Goal: Information Seeking & Learning: Learn about a topic

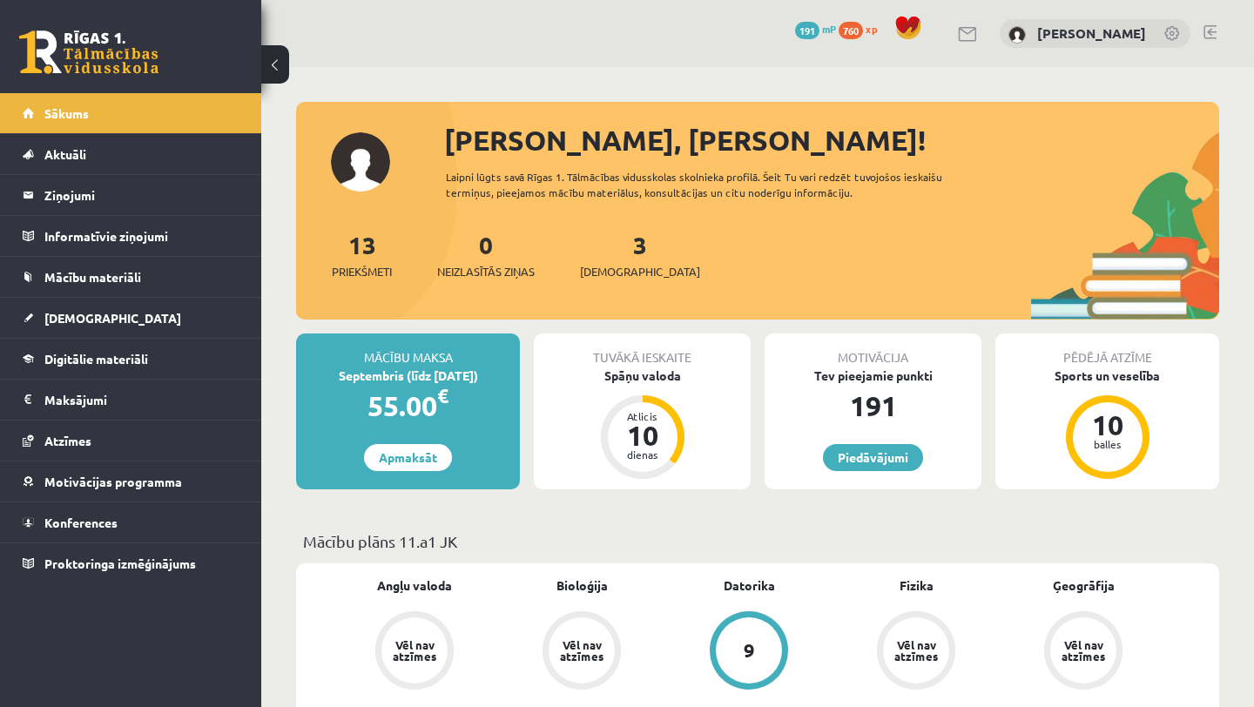
click at [161, 283] on link "Mācību materiāli" at bounding box center [131, 277] width 217 height 40
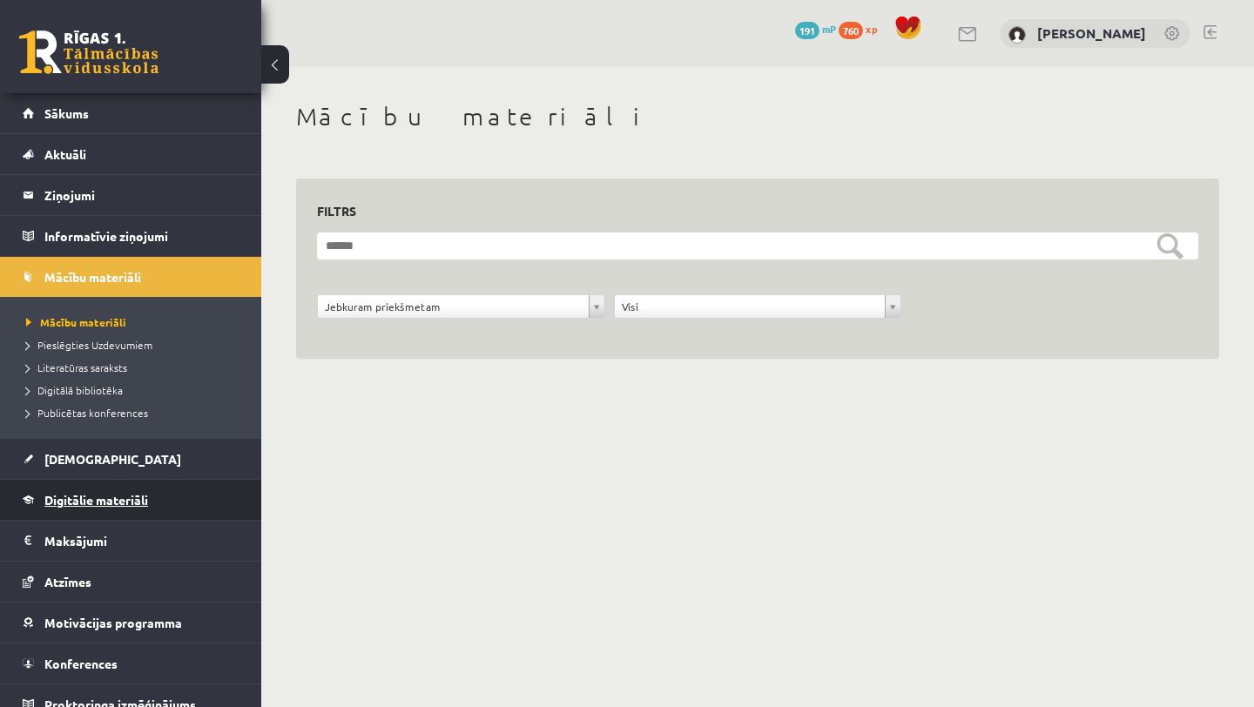
click at [145, 495] on span "Digitālie materiāli" at bounding box center [96, 500] width 104 height 16
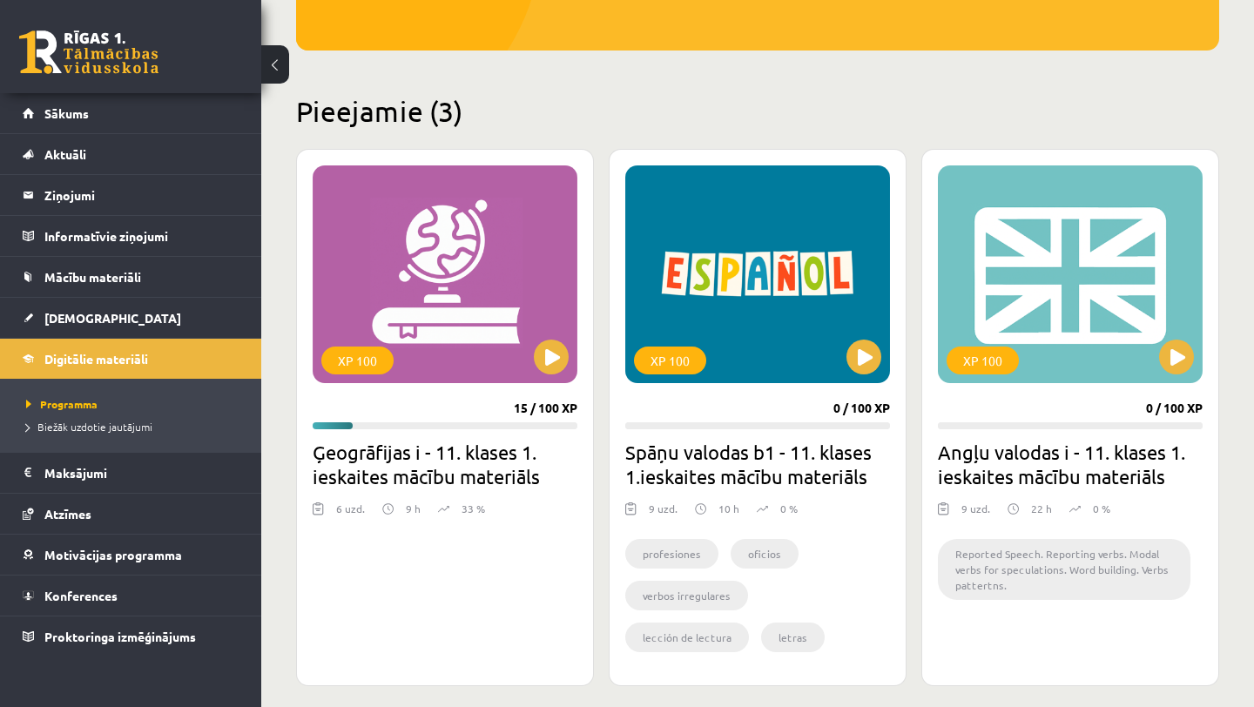
scroll to position [425, 0]
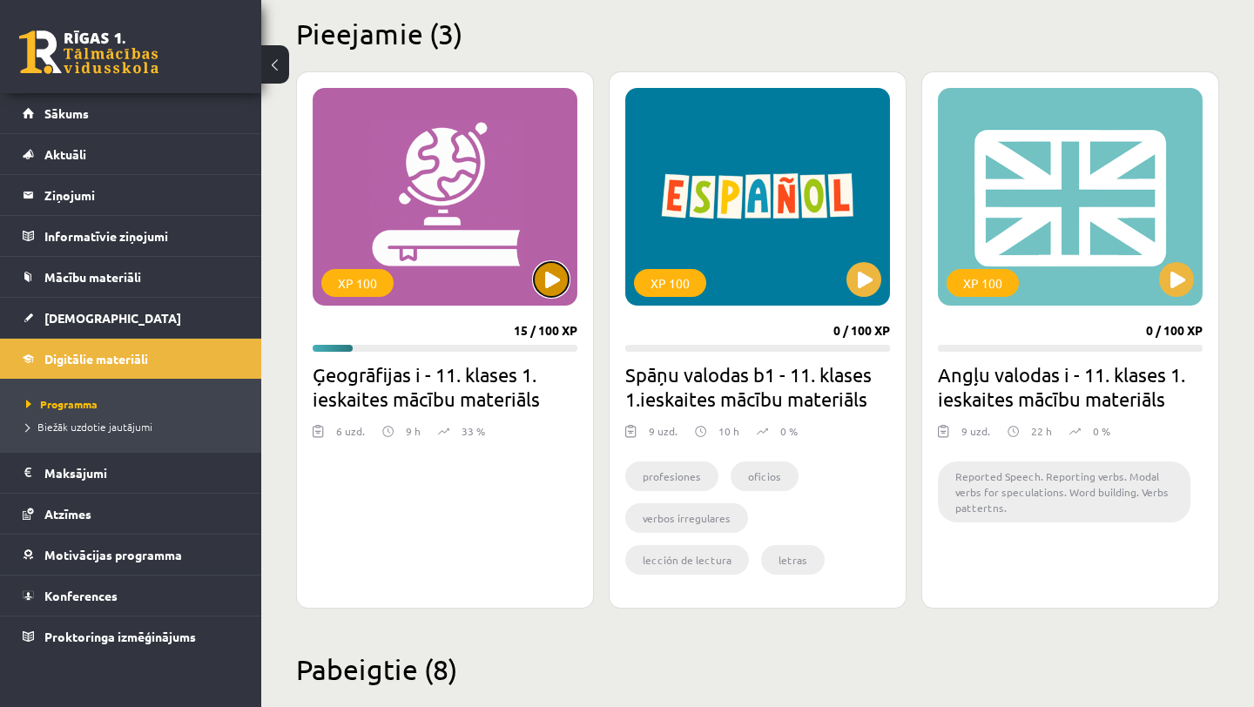
click at [549, 294] on button at bounding box center [551, 279] width 35 height 35
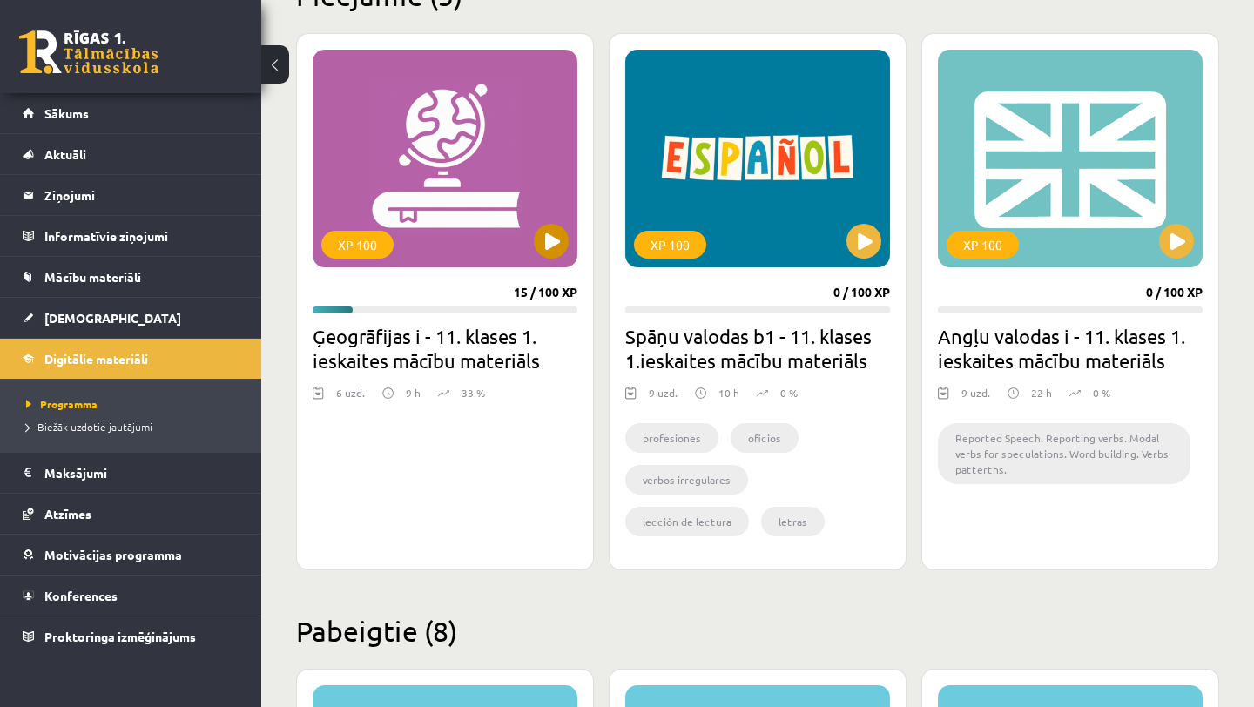
scroll to position [465, 0]
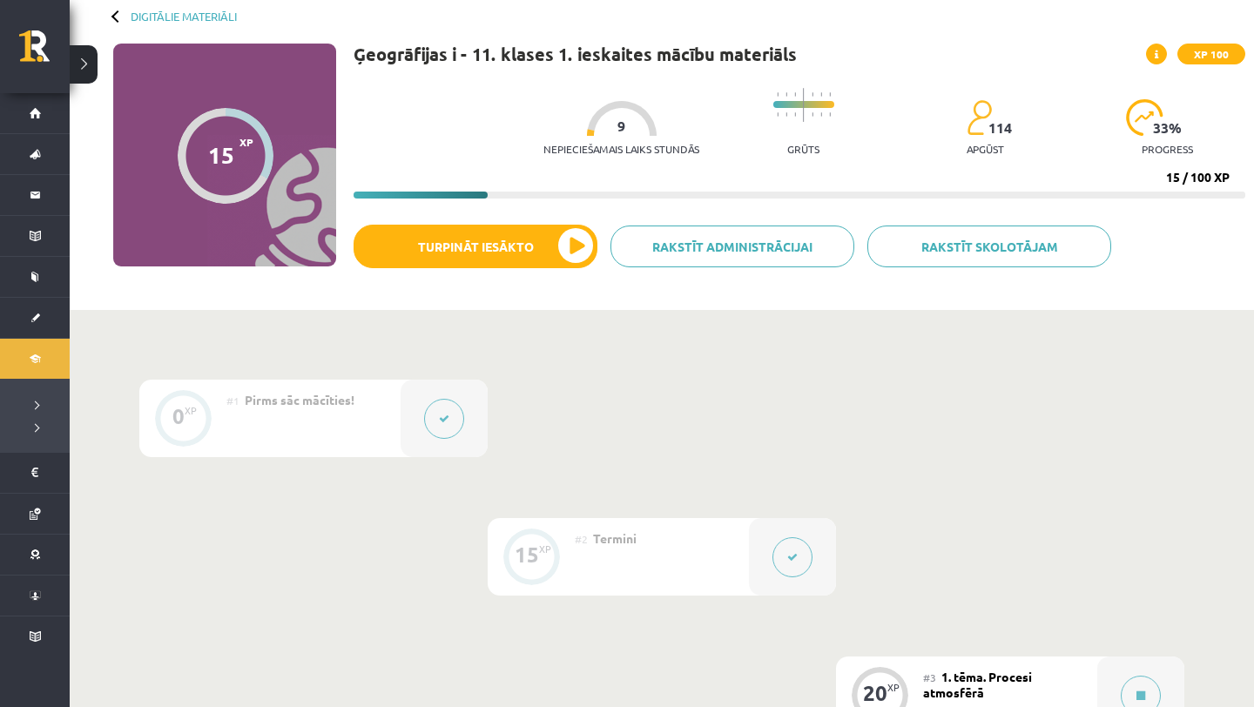
click at [732, 576] on div "#2 Termini" at bounding box center [662, 556] width 174 height 77
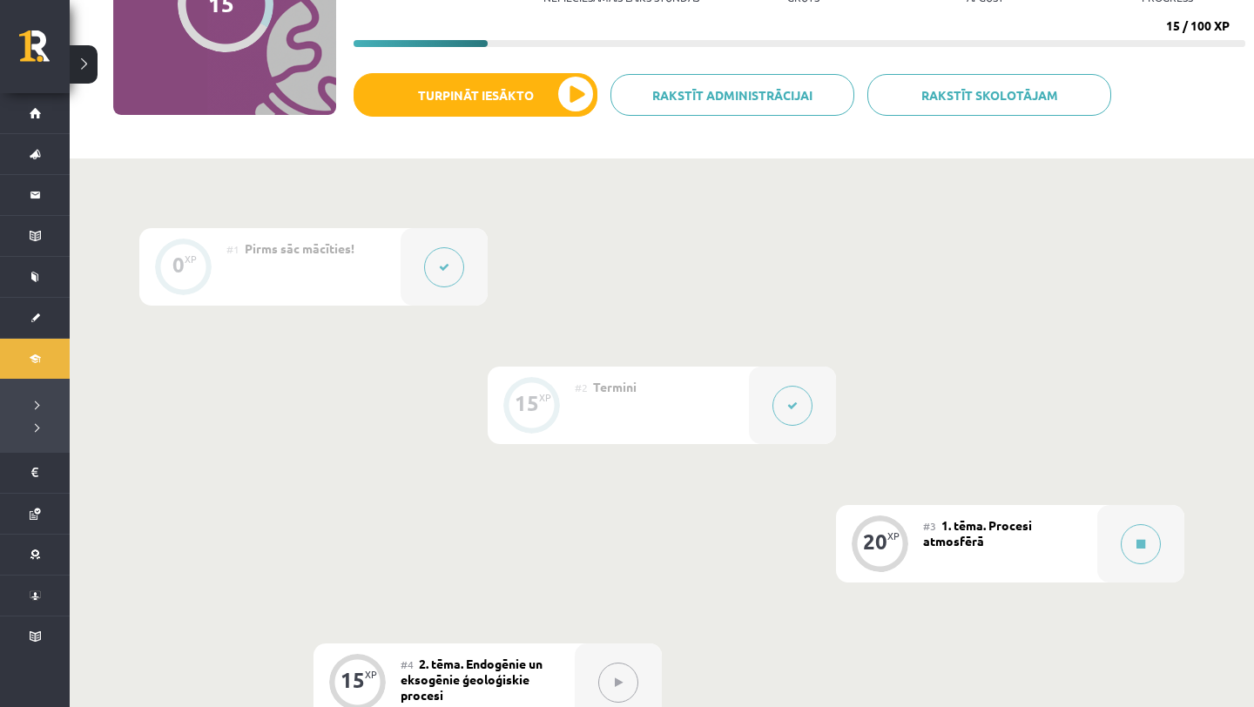
scroll to position [327, 0]
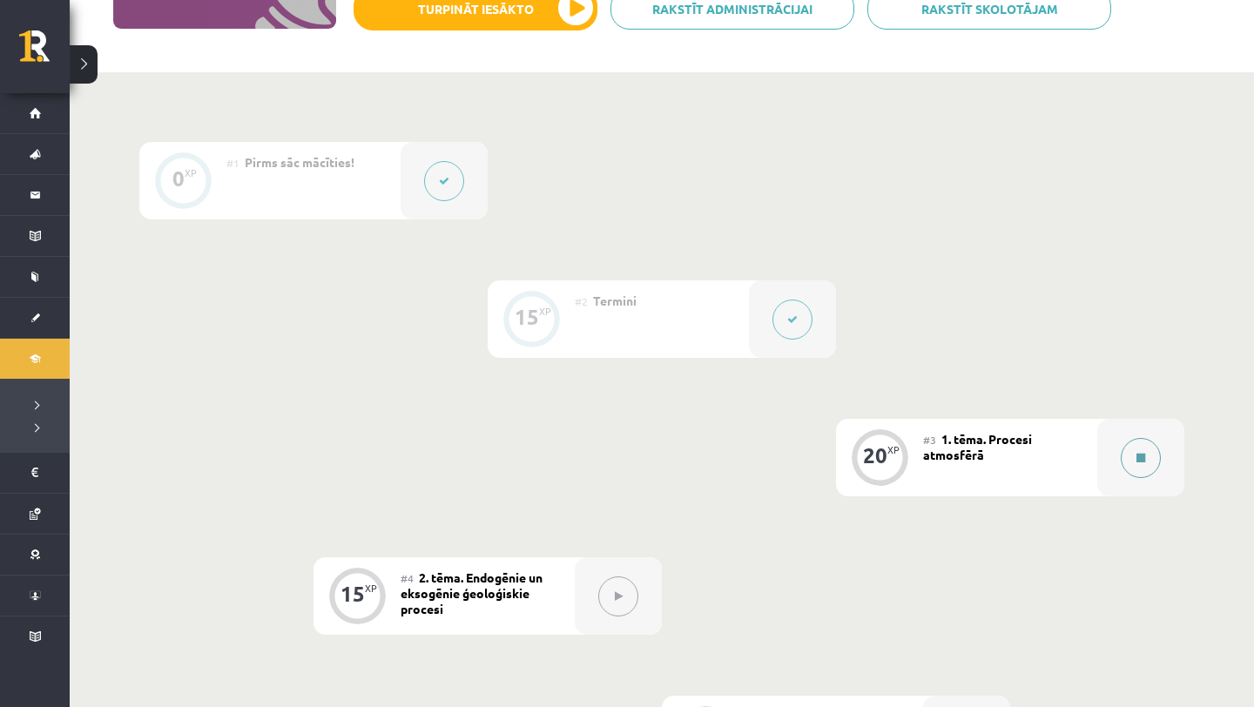
click at [1152, 453] on button at bounding box center [1141, 458] width 40 height 40
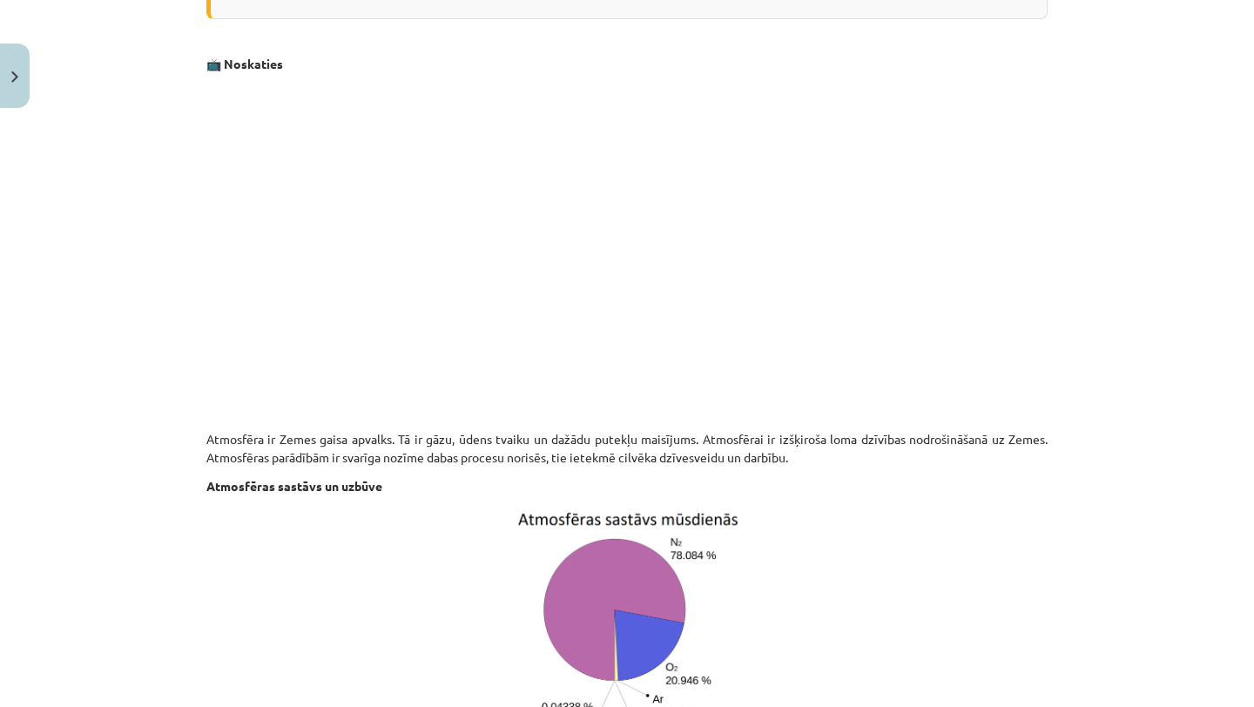
scroll to position [468, 0]
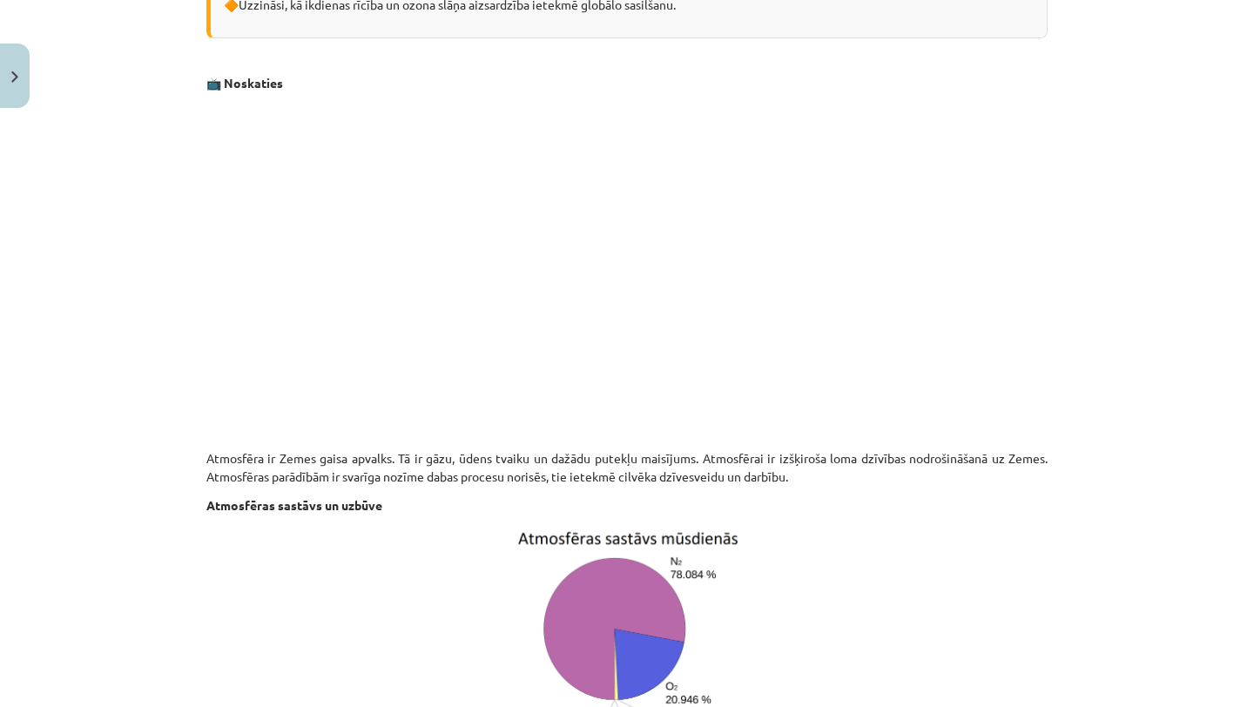
click at [1101, 232] on div "Mācību tēma: Ģeogrāfijas i - 11. klases 1. ieskaites mācību materiāls #3 1. tēm…" at bounding box center [627, 353] width 1254 height 707
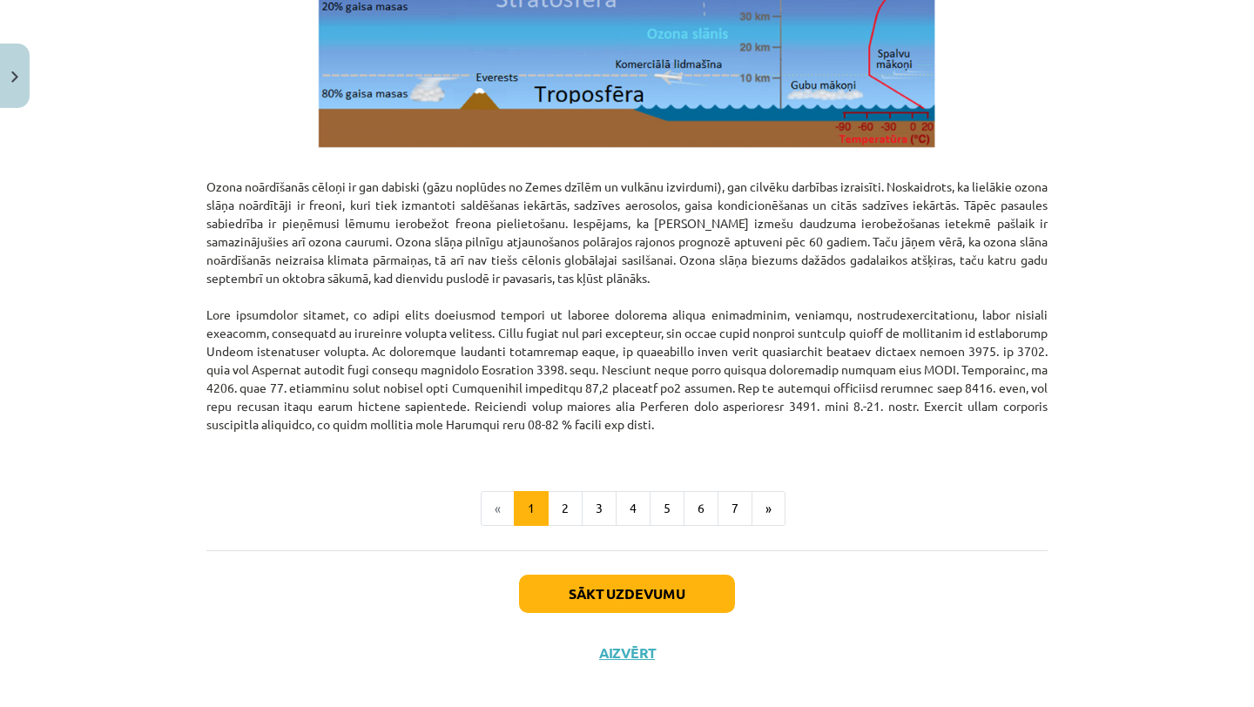
scroll to position [2139, 0]
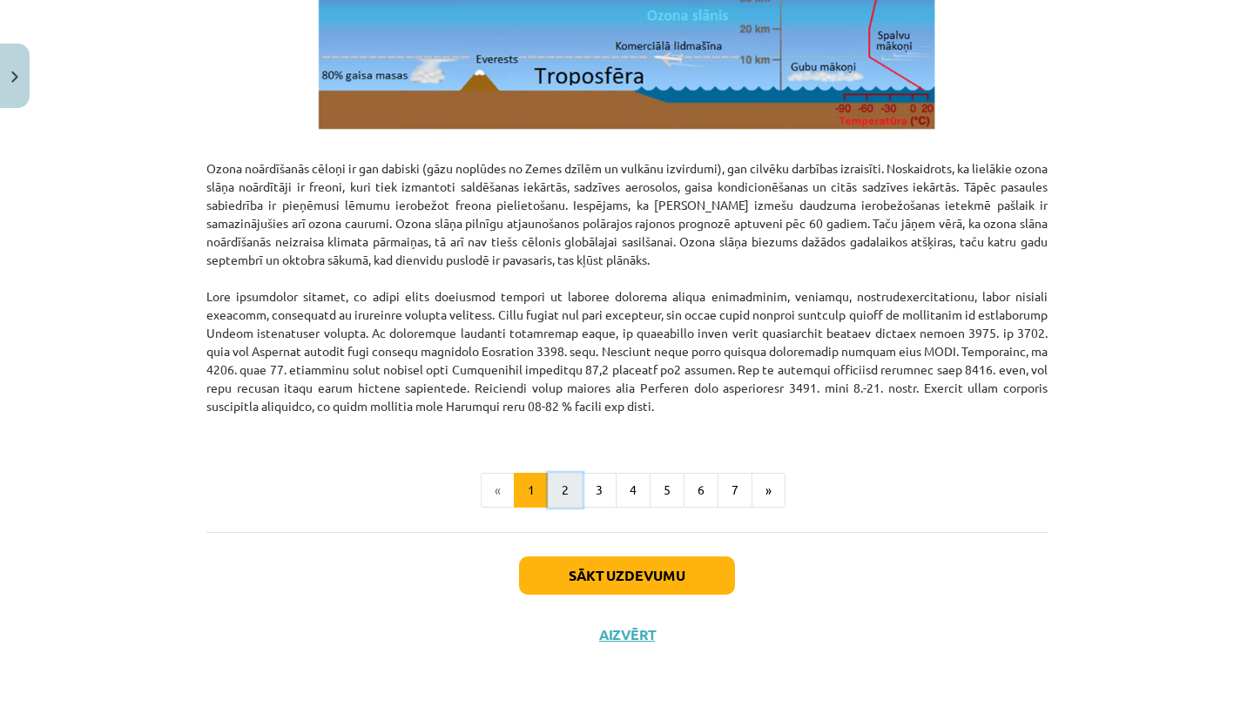
click at [573, 495] on button "2" at bounding box center [565, 490] width 35 height 35
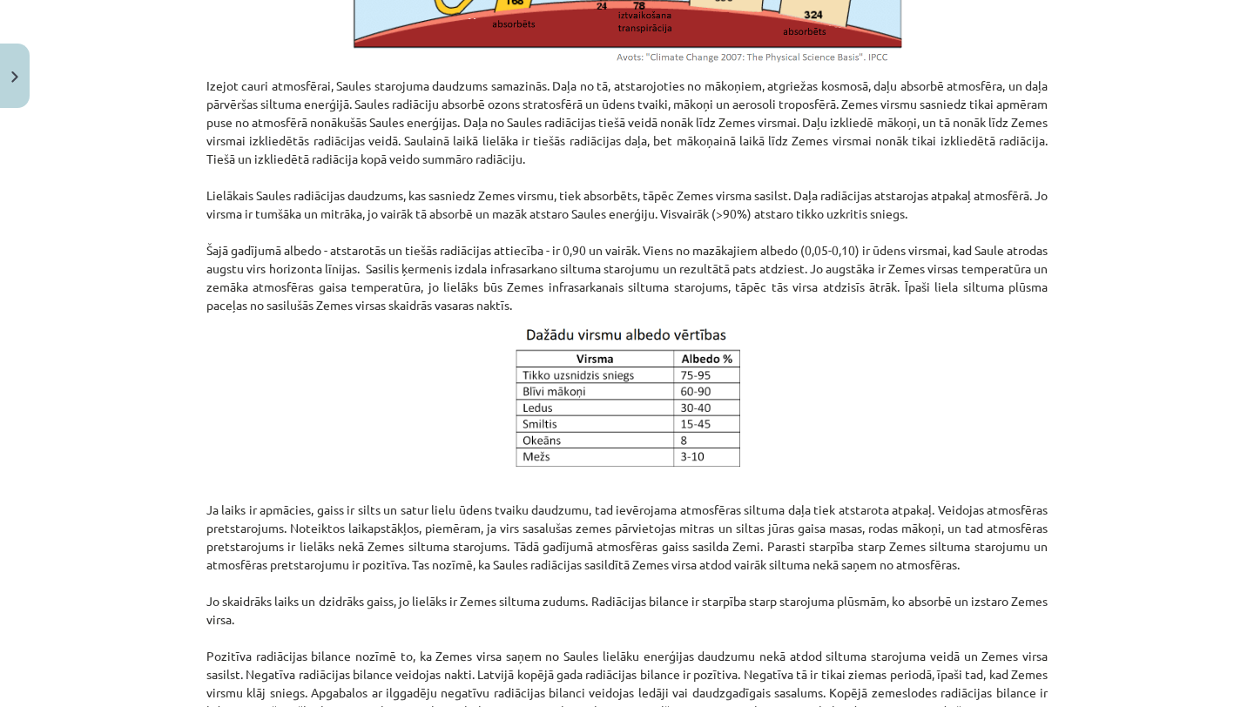
scroll to position [820, 0]
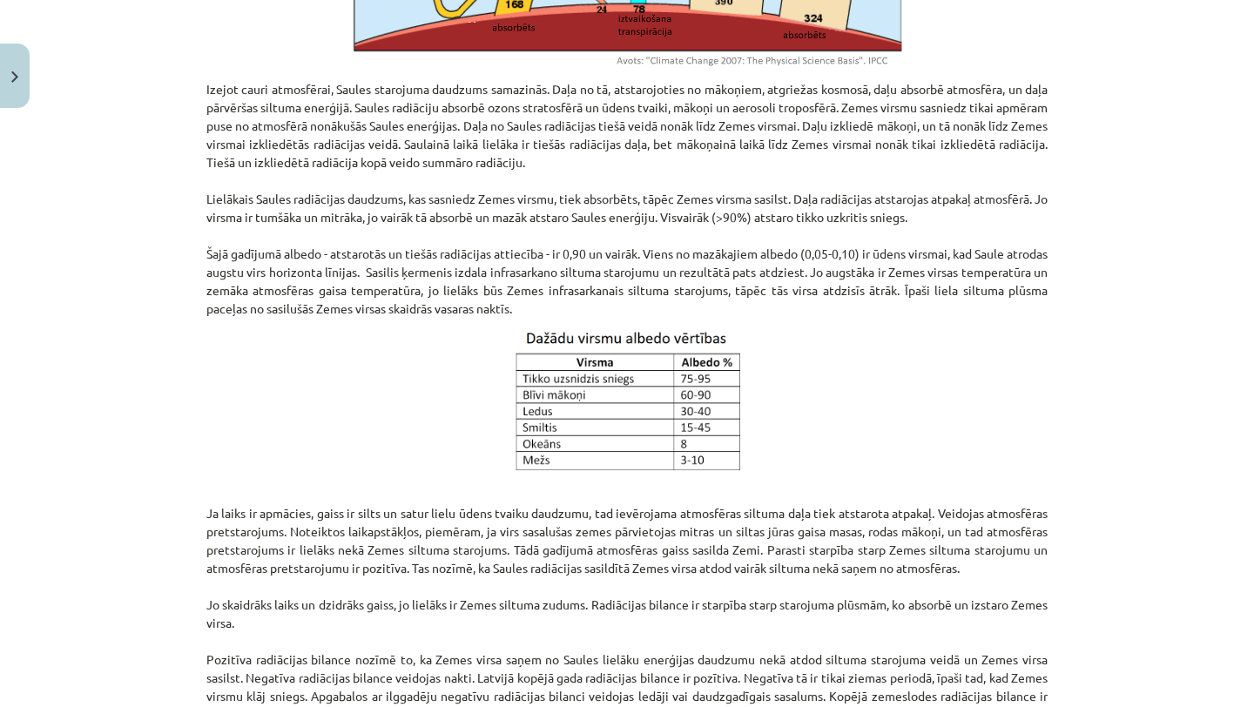
click at [1186, 449] on div "Mācību tēma: Ģeogrāfijas i - 11. klases 1. ieskaites mācību materiāls #3 1. tēm…" at bounding box center [627, 353] width 1254 height 707
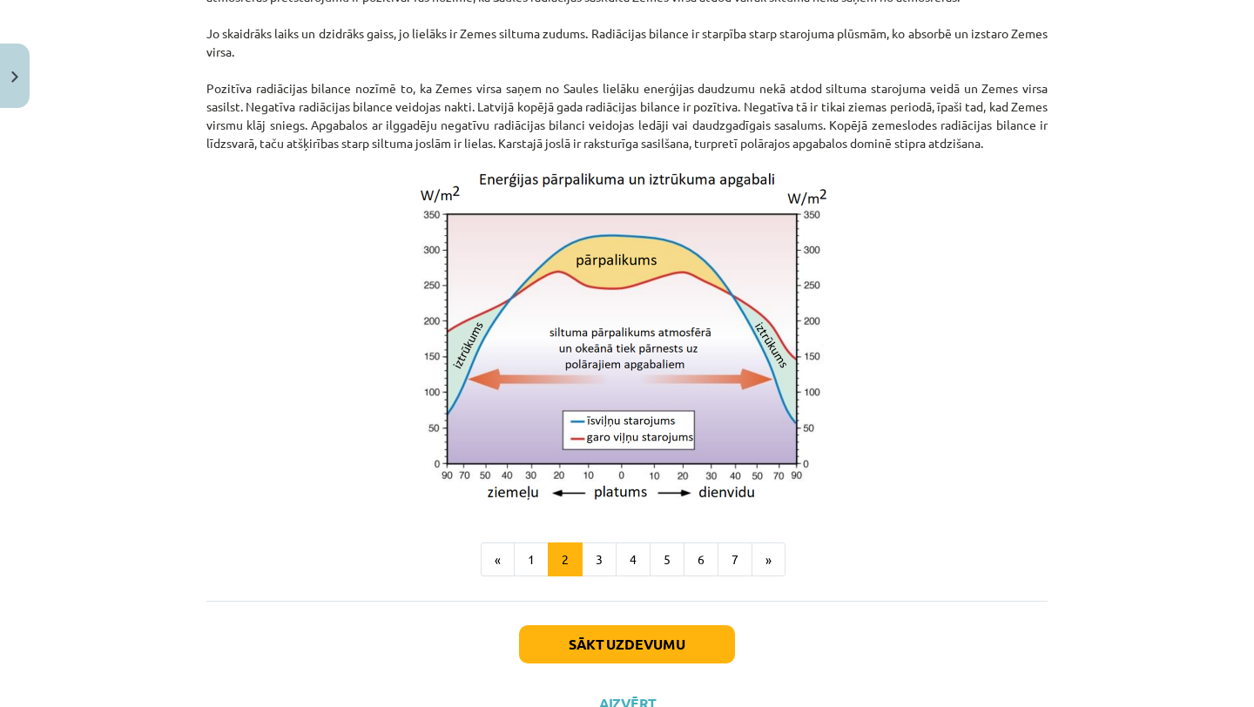
scroll to position [1390, 0]
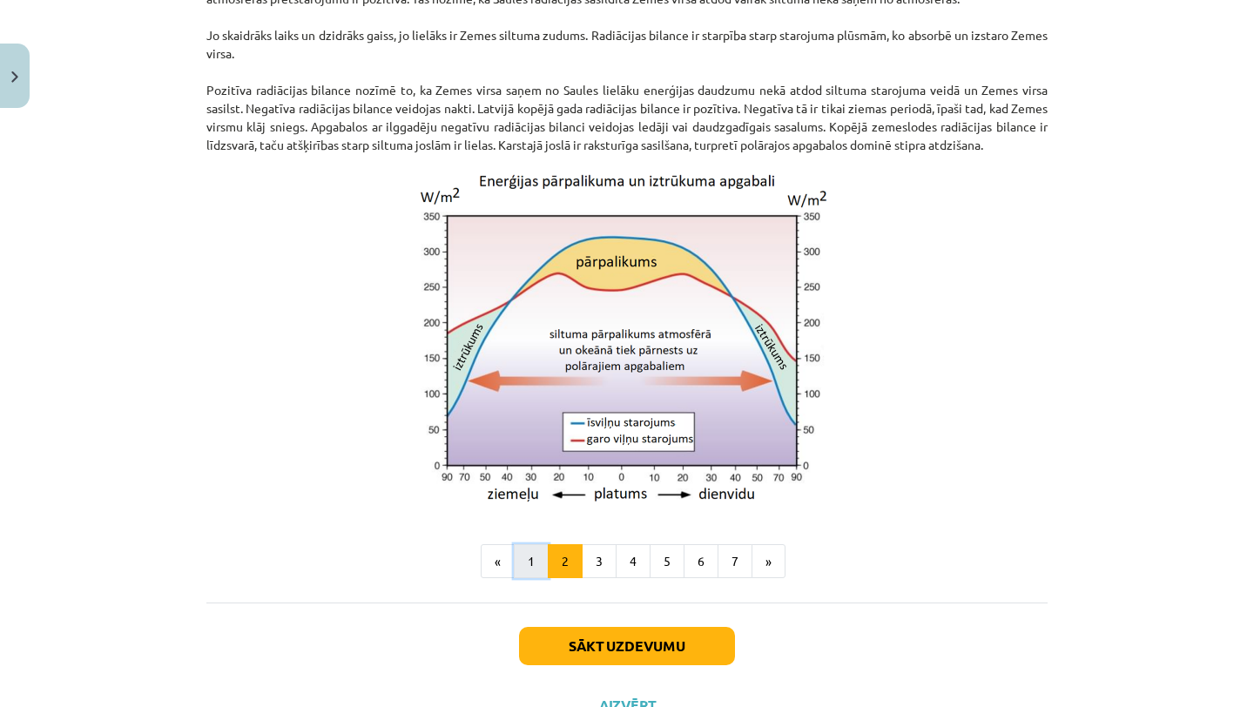
click at [531, 578] on button "1" at bounding box center [531, 561] width 35 height 35
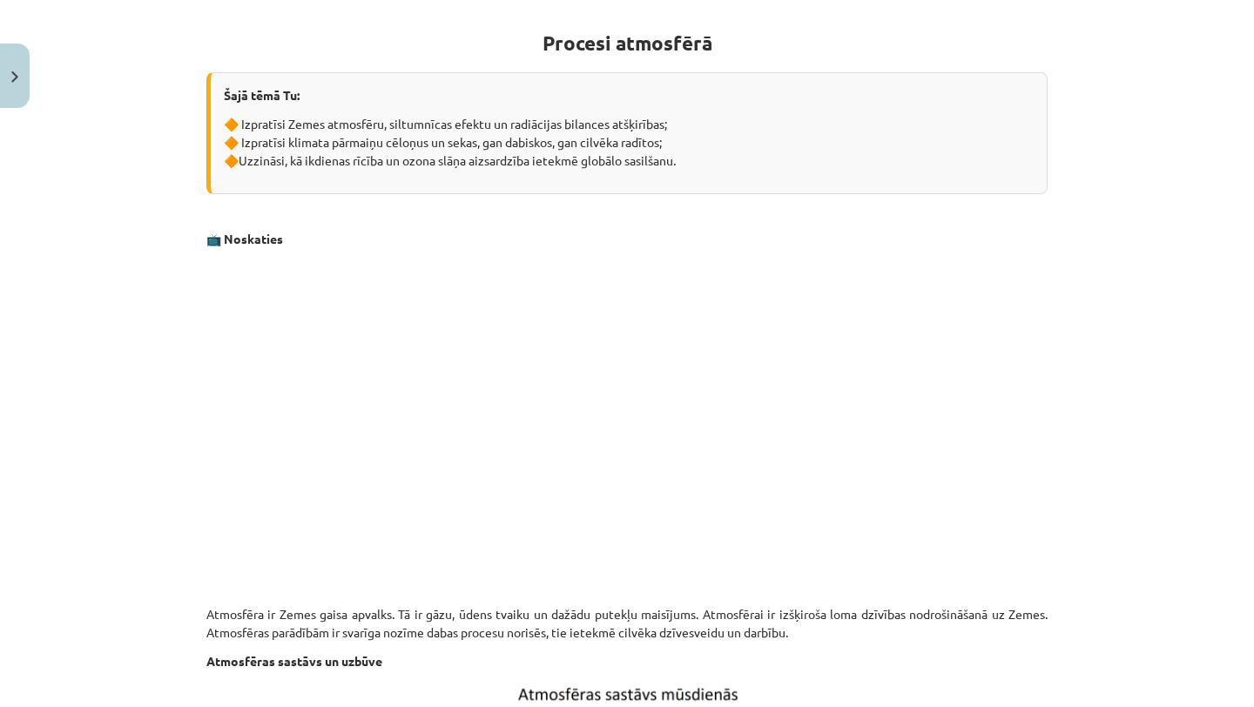
scroll to position [0, 0]
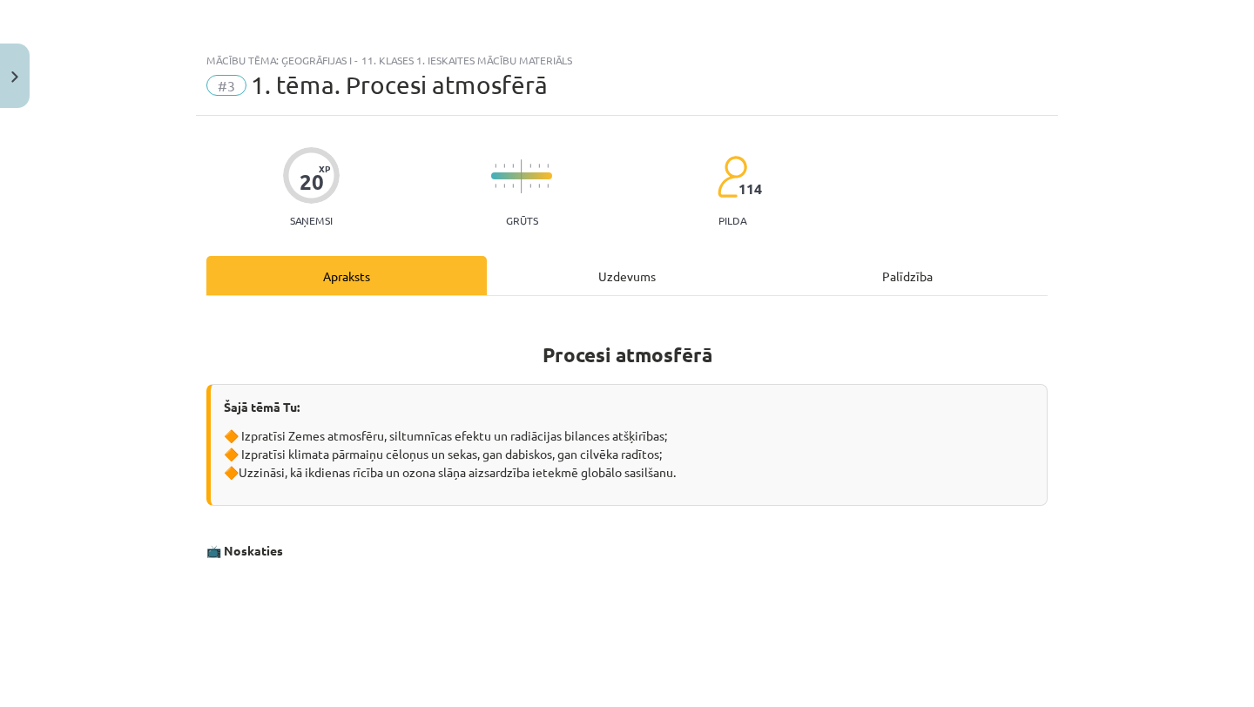
click at [599, 266] on div "Uzdevums" at bounding box center [627, 275] width 280 height 39
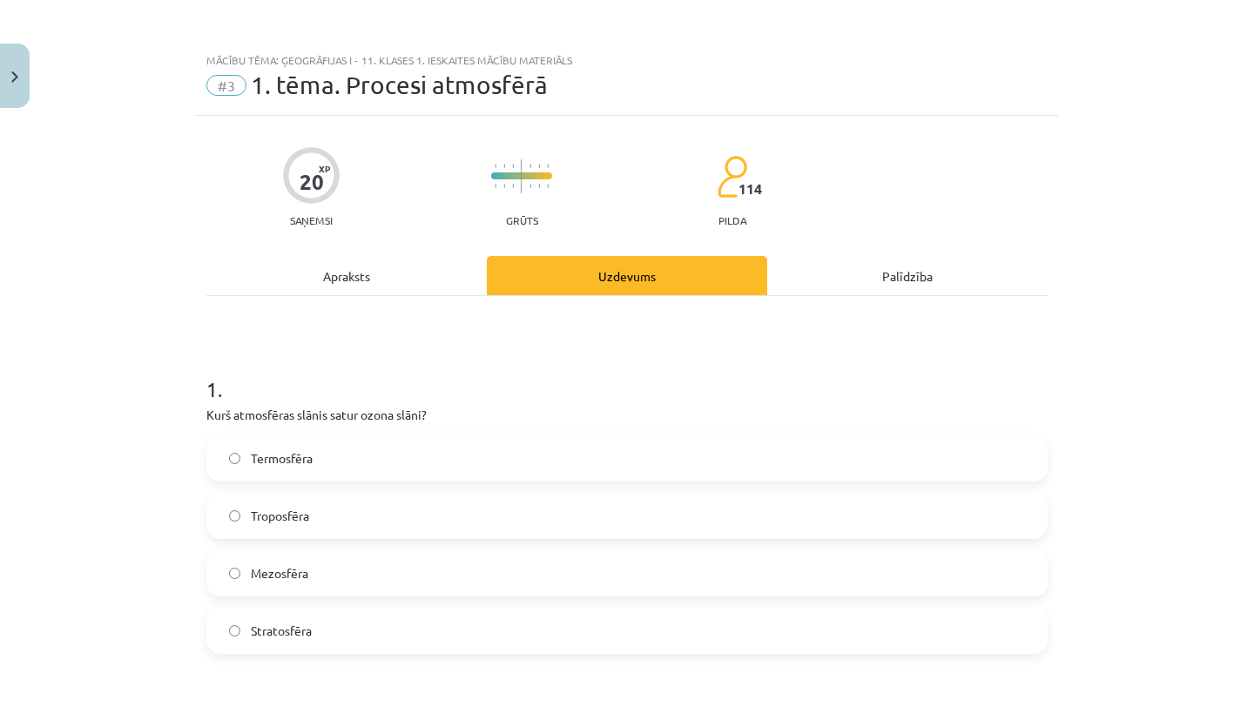
click at [383, 283] on div "Apraksts" at bounding box center [346, 275] width 280 height 39
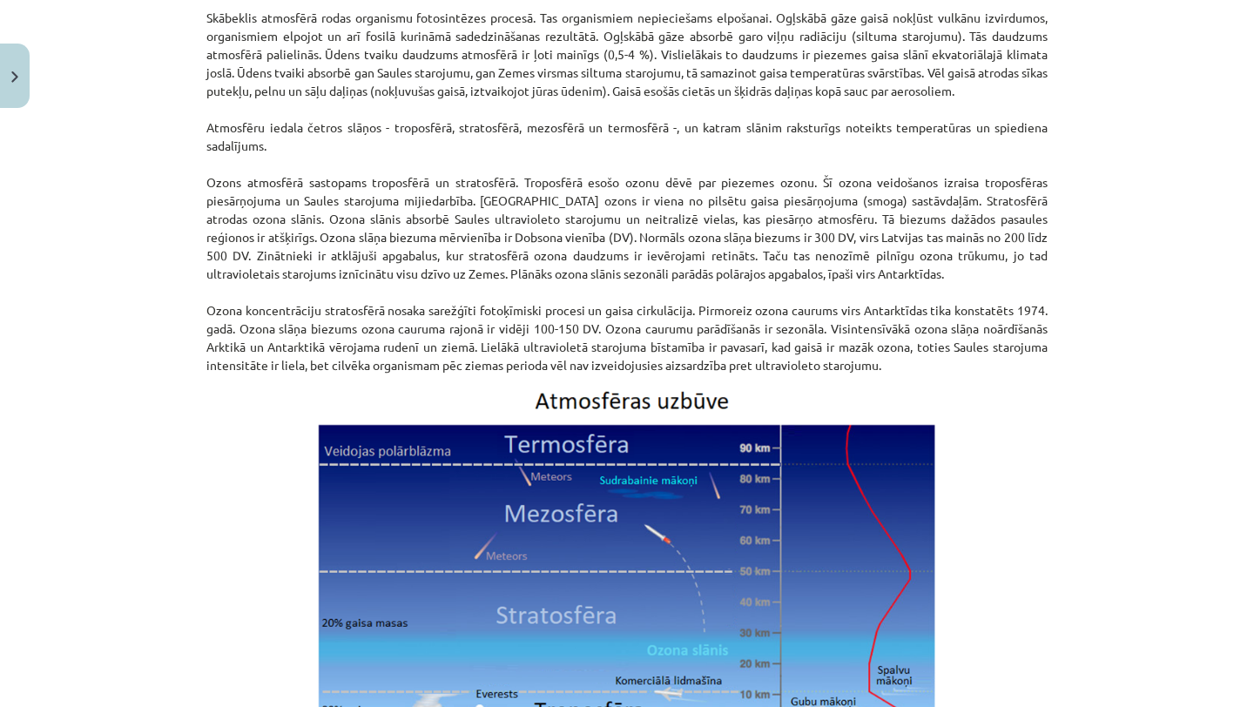
scroll to position [2139, 0]
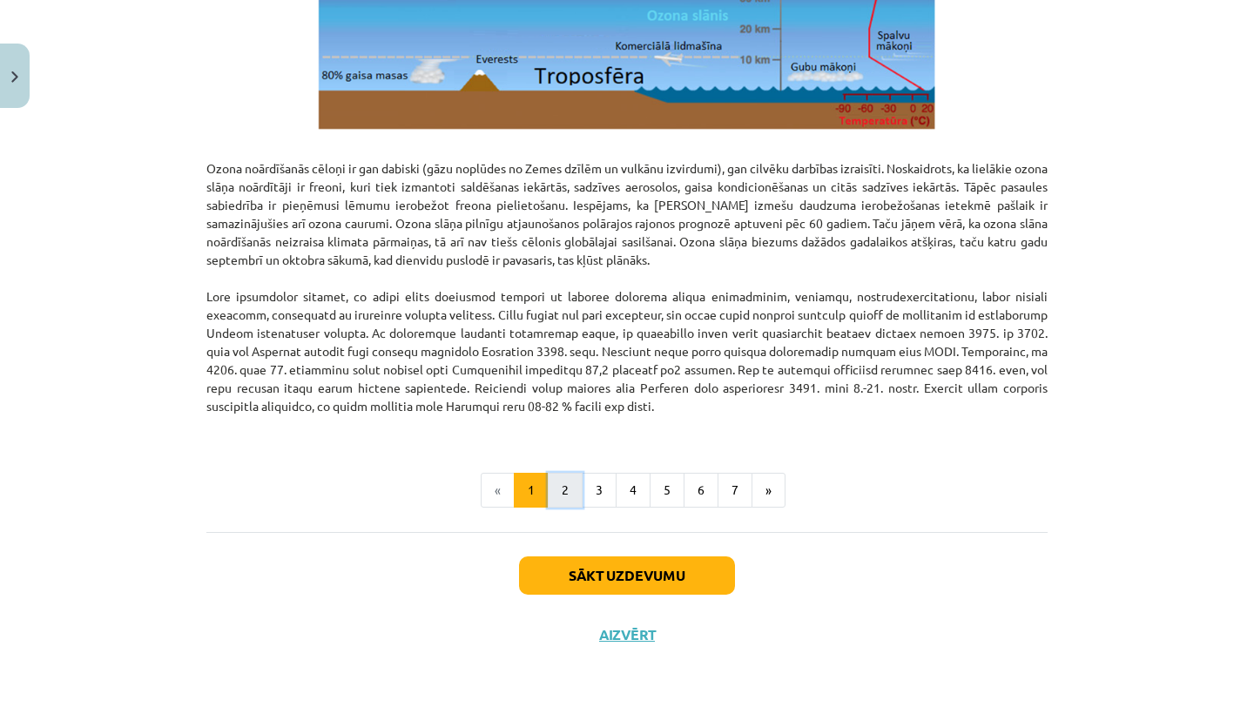
click at [577, 502] on button "2" at bounding box center [565, 490] width 35 height 35
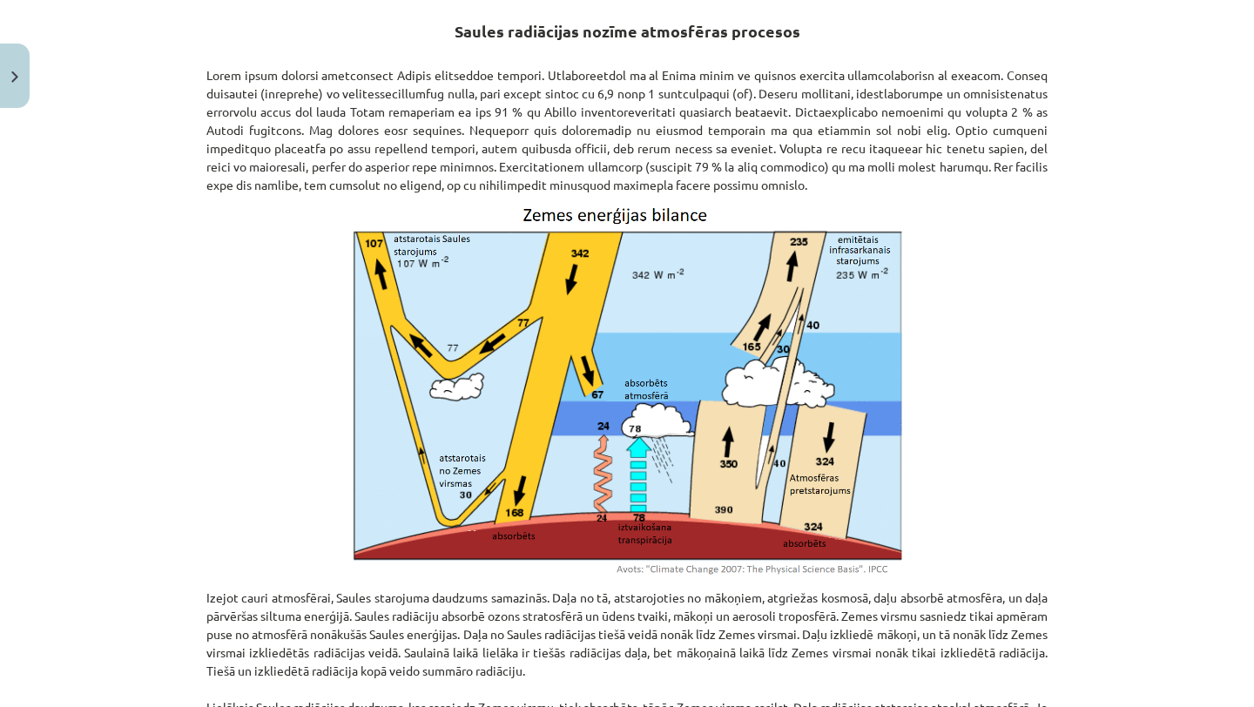
scroll to position [0, 0]
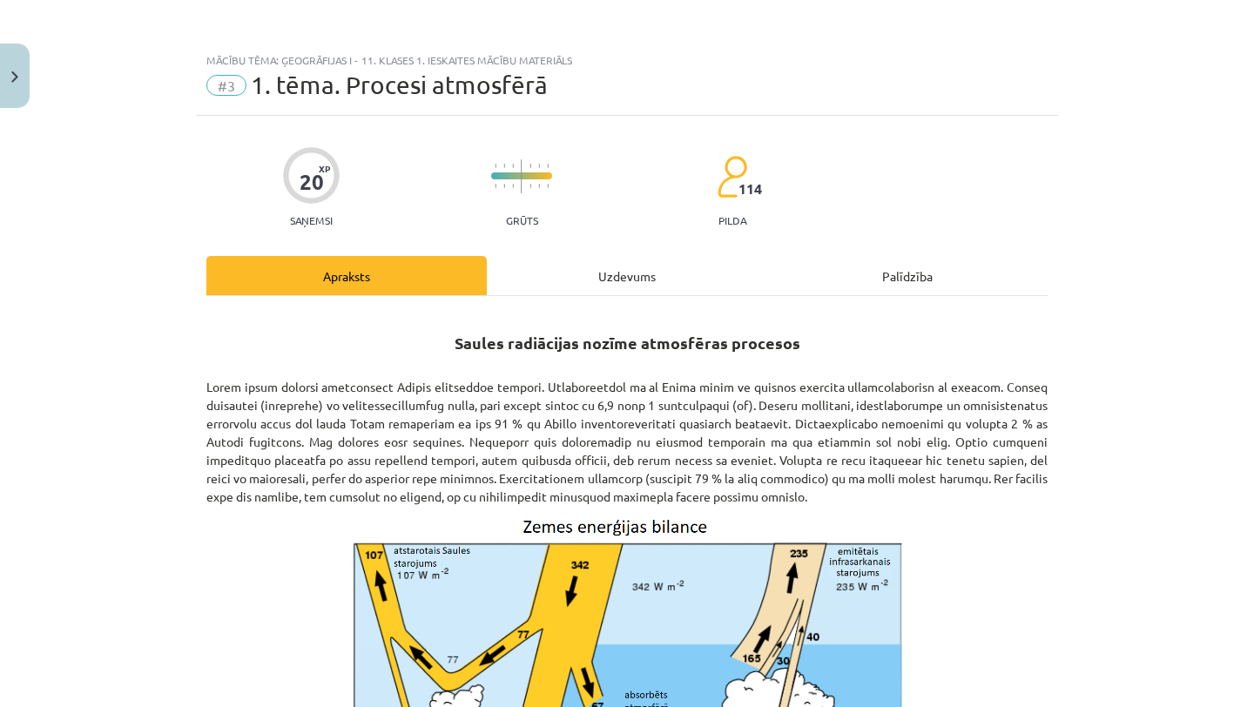
click at [642, 274] on div "Uzdevums" at bounding box center [627, 275] width 280 height 39
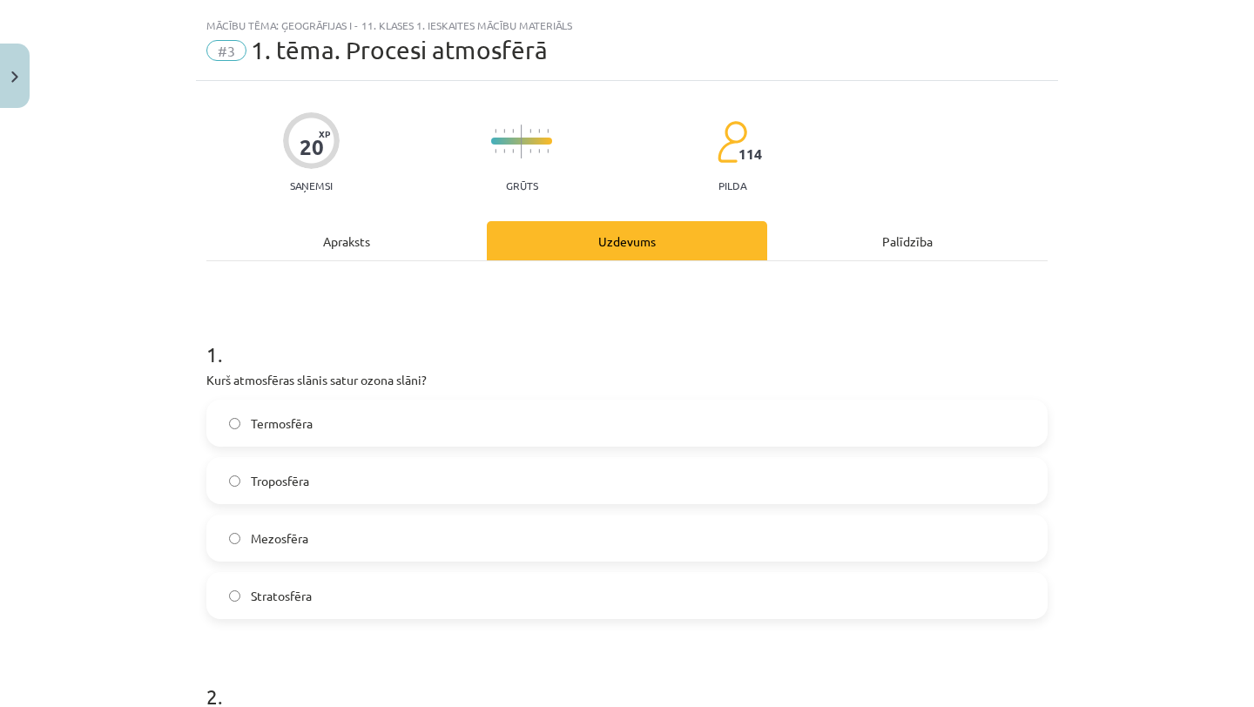
scroll to position [44, 0]
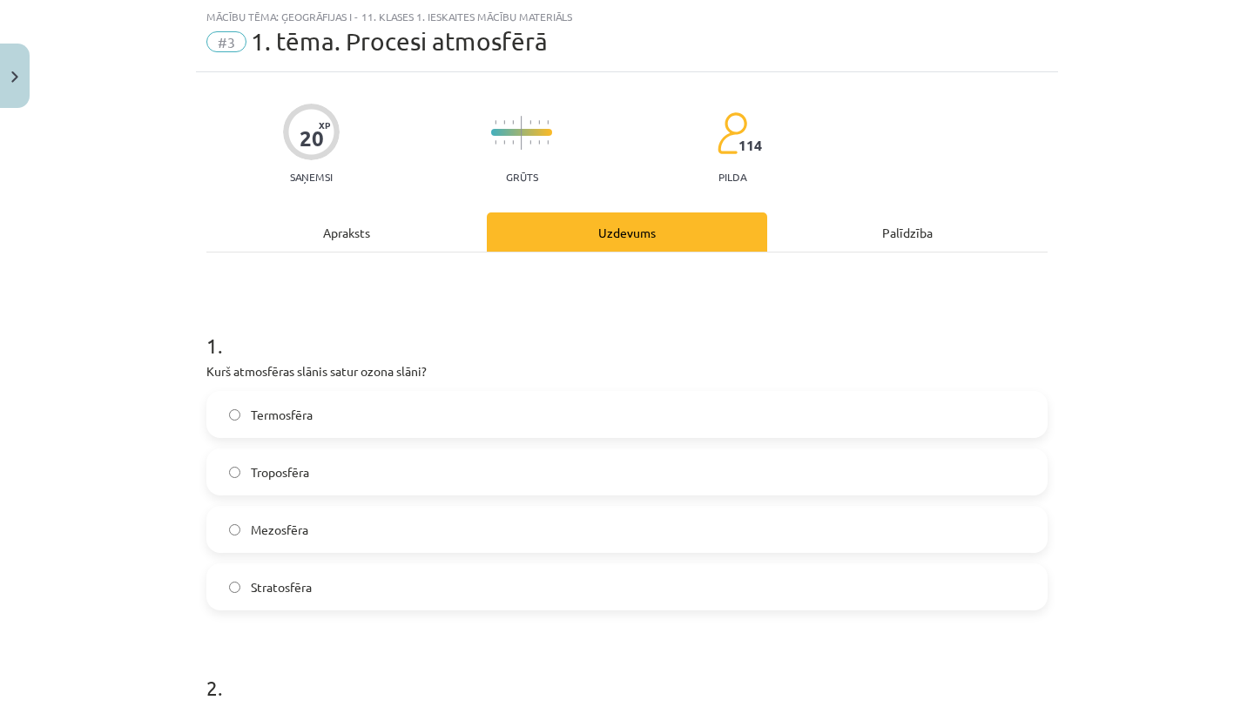
click at [311, 224] on div "Apraksts" at bounding box center [346, 231] width 280 height 39
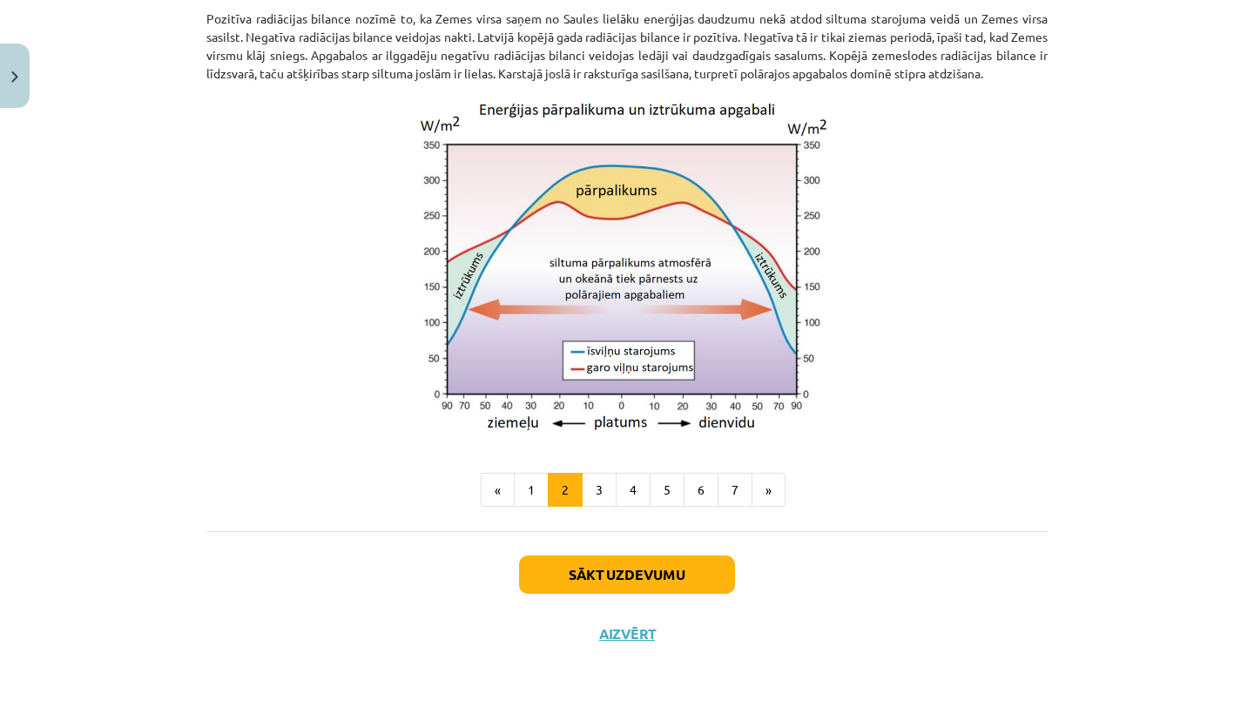
scroll to position [1479, 0]
click at [592, 495] on button "3" at bounding box center [599, 490] width 35 height 35
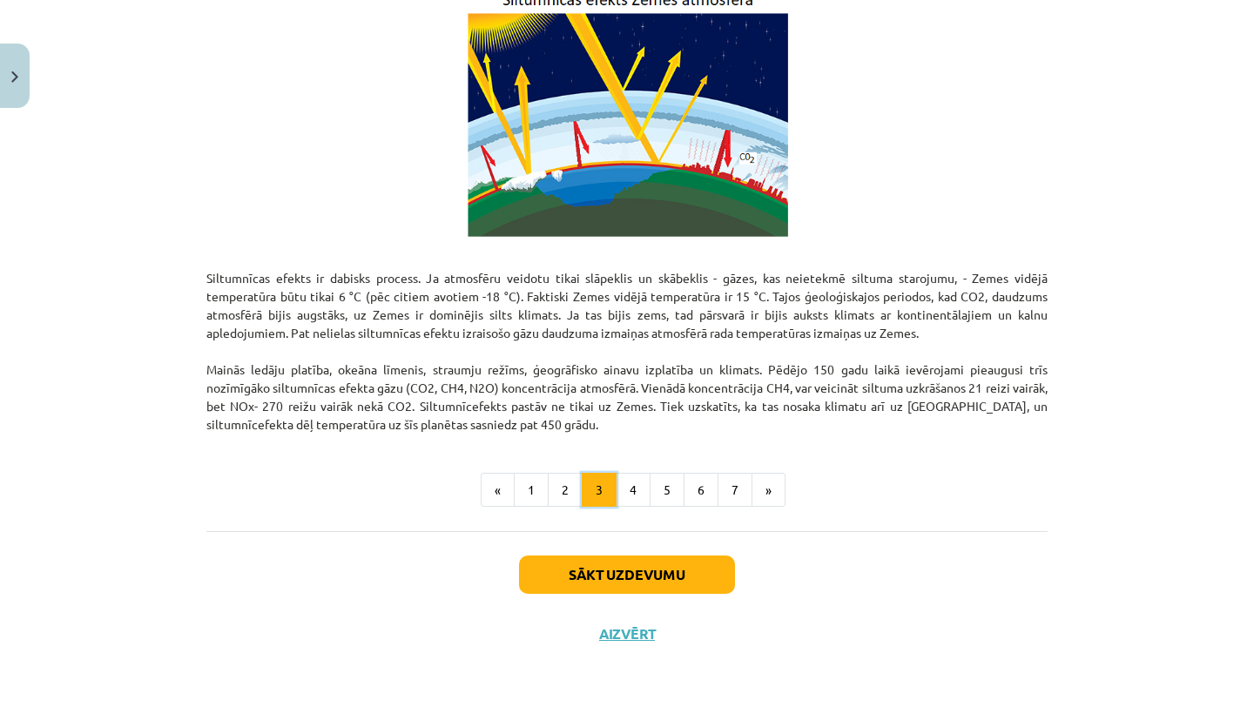
scroll to position [1012, 0]
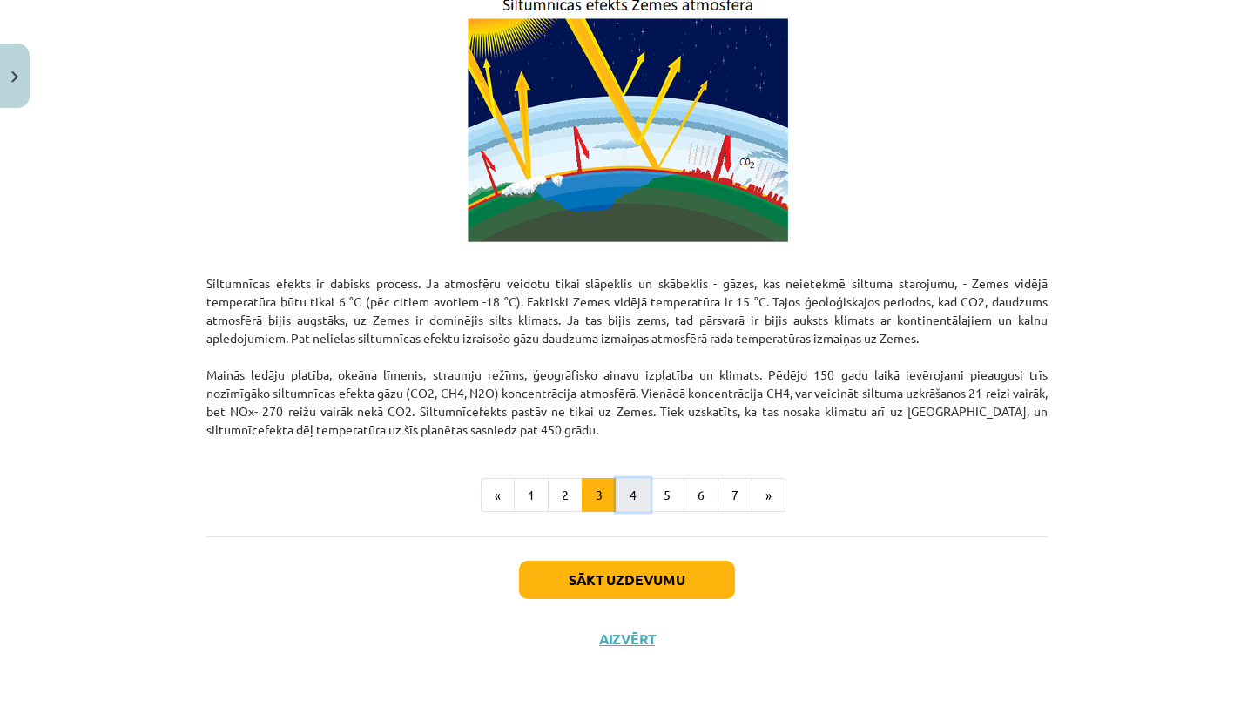
click at [637, 495] on button "4" at bounding box center [633, 495] width 35 height 35
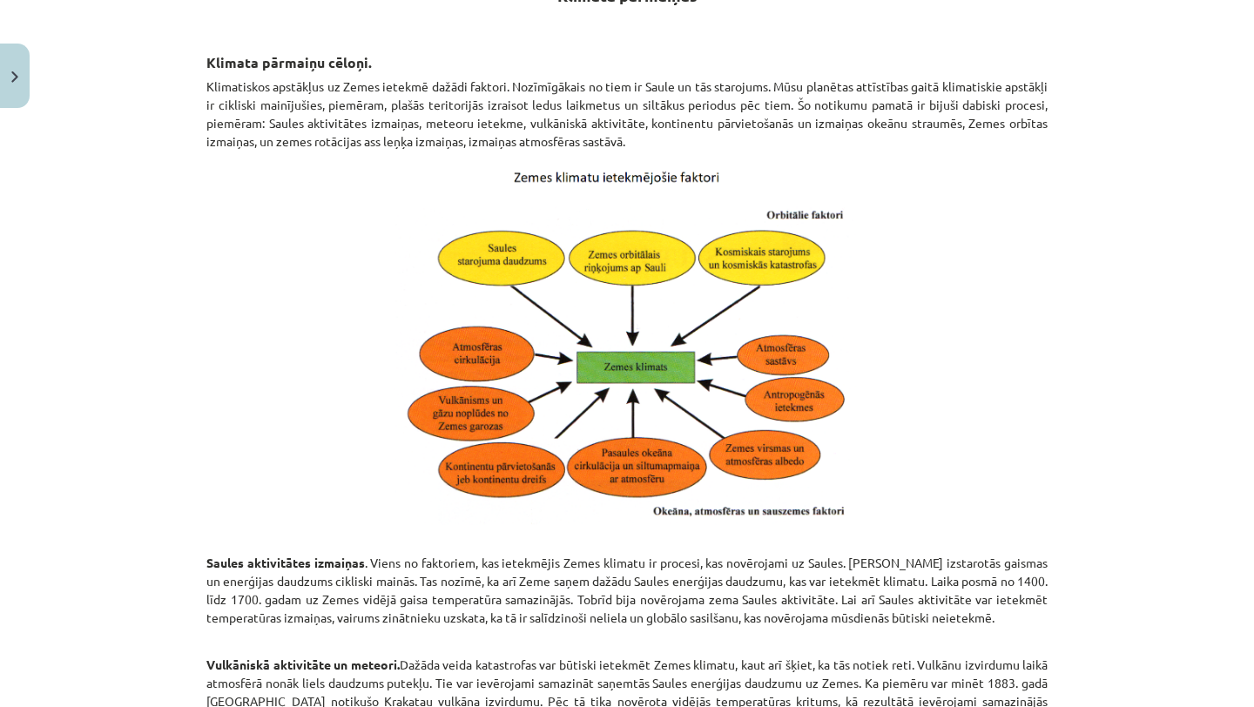
scroll to position [342, 0]
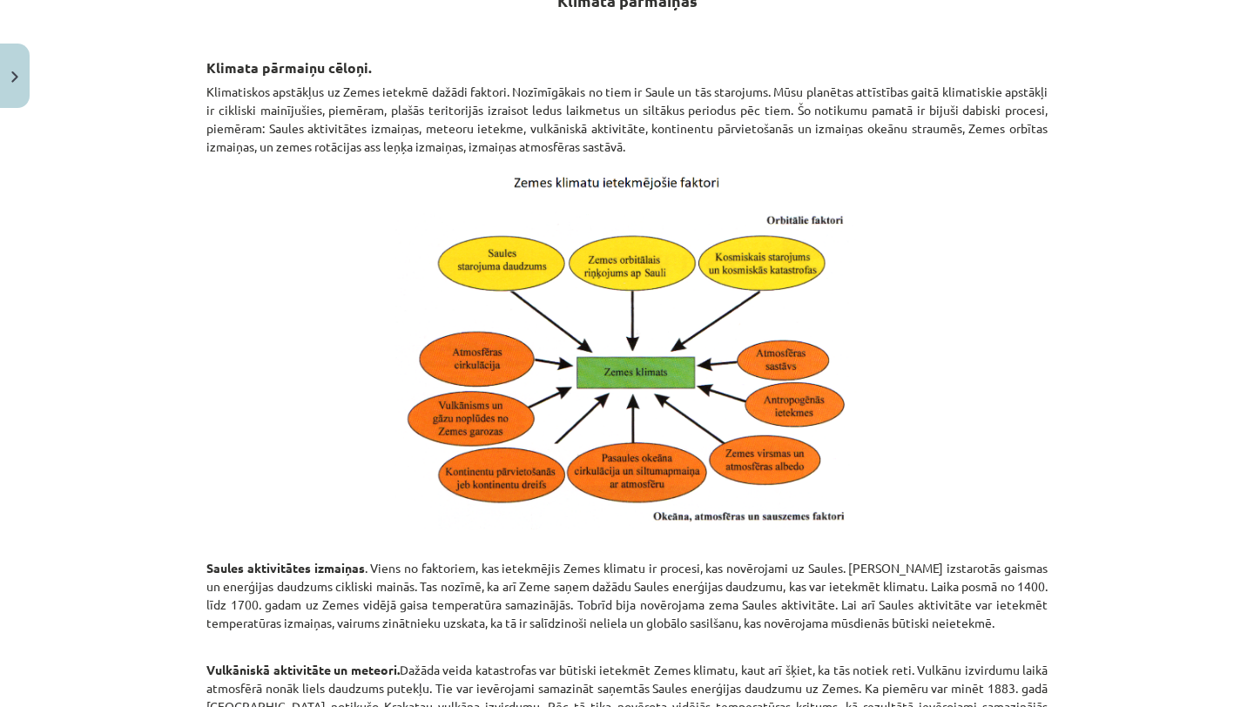
click at [1021, 339] on p at bounding box center [626, 348] width 841 height 364
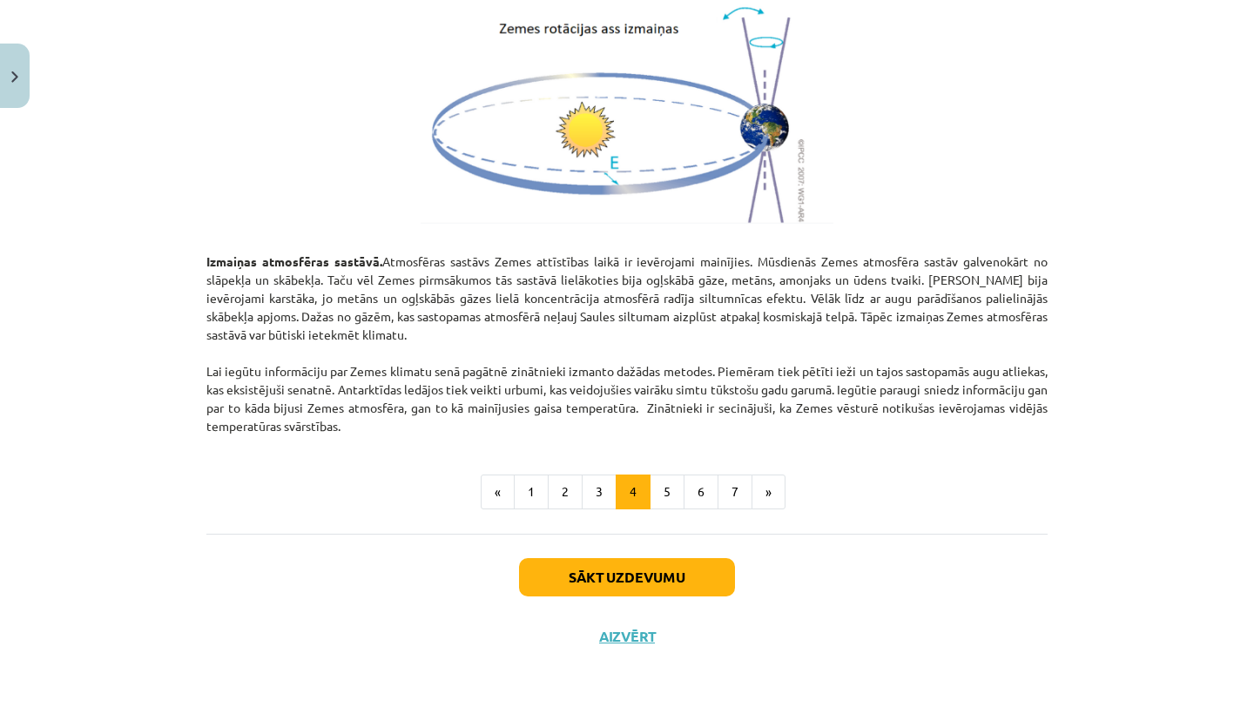
scroll to position [1948, 0]
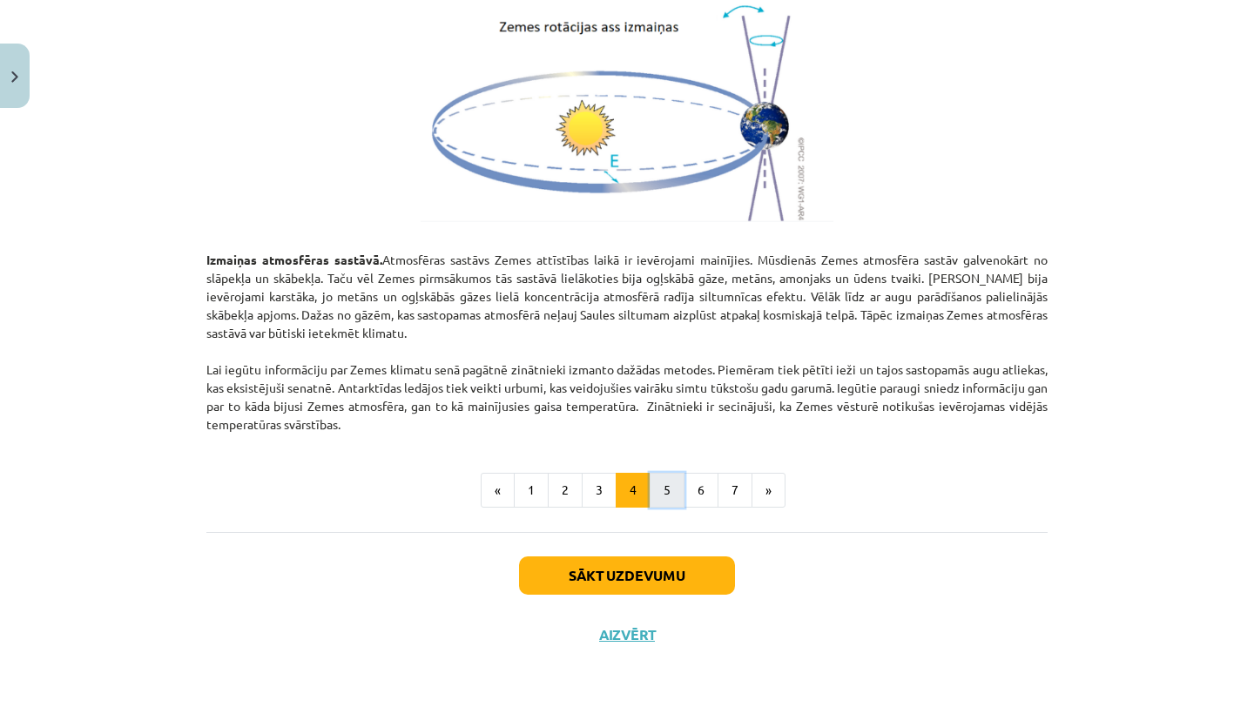
click at [675, 492] on button "5" at bounding box center [667, 490] width 35 height 35
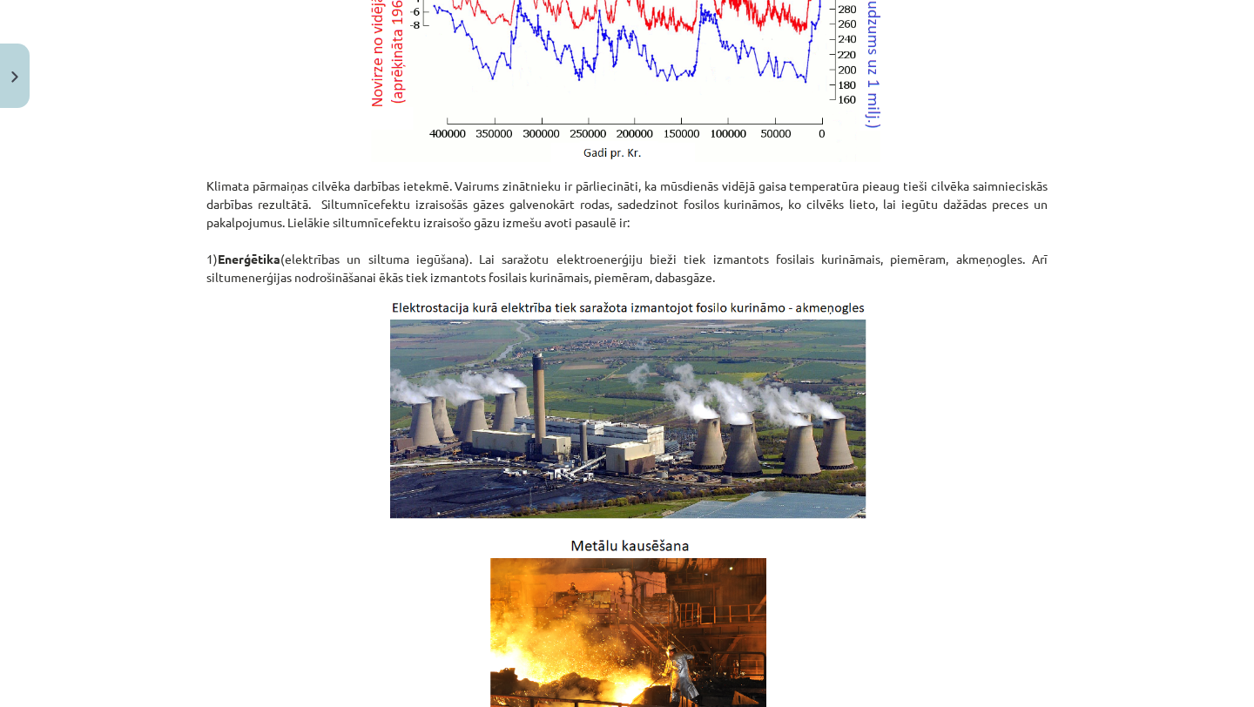
scroll to position [852, 0]
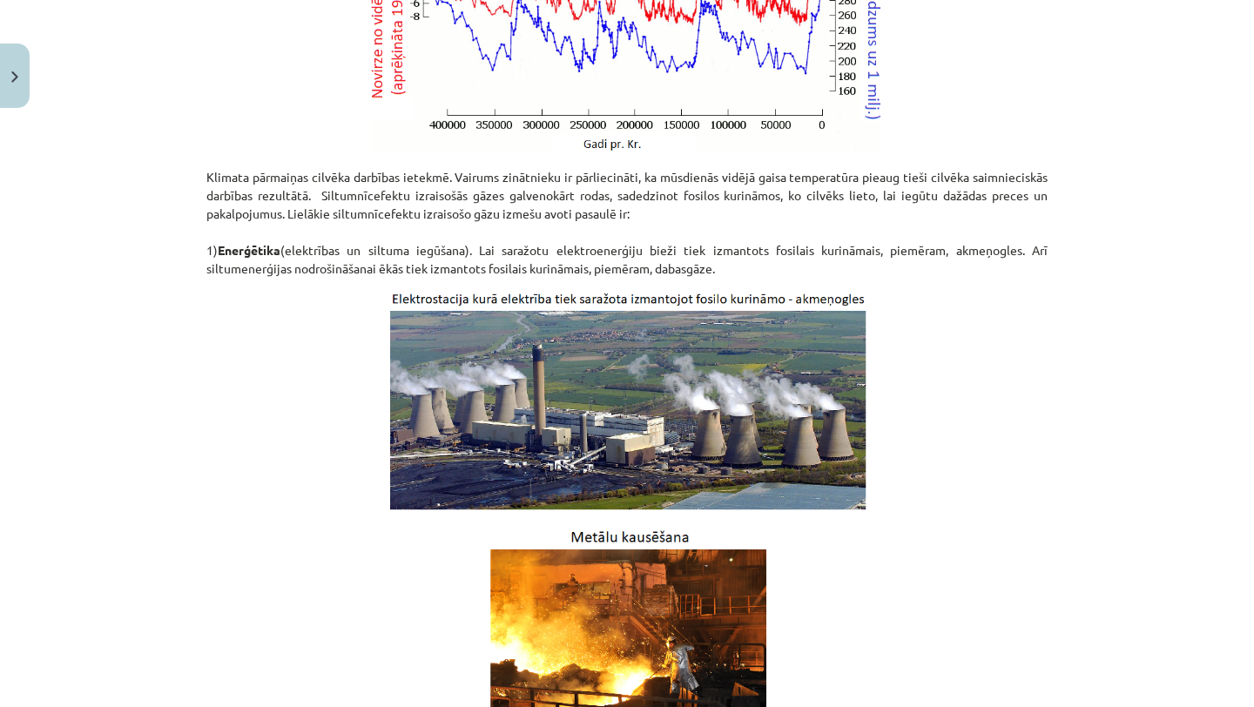
click at [1103, 446] on div "Mācību tēma: Ģeogrāfijas i - 11. klases 1. ieskaites mācību materiāls #3 1. tēm…" at bounding box center [627, 353] width 1254 height 707
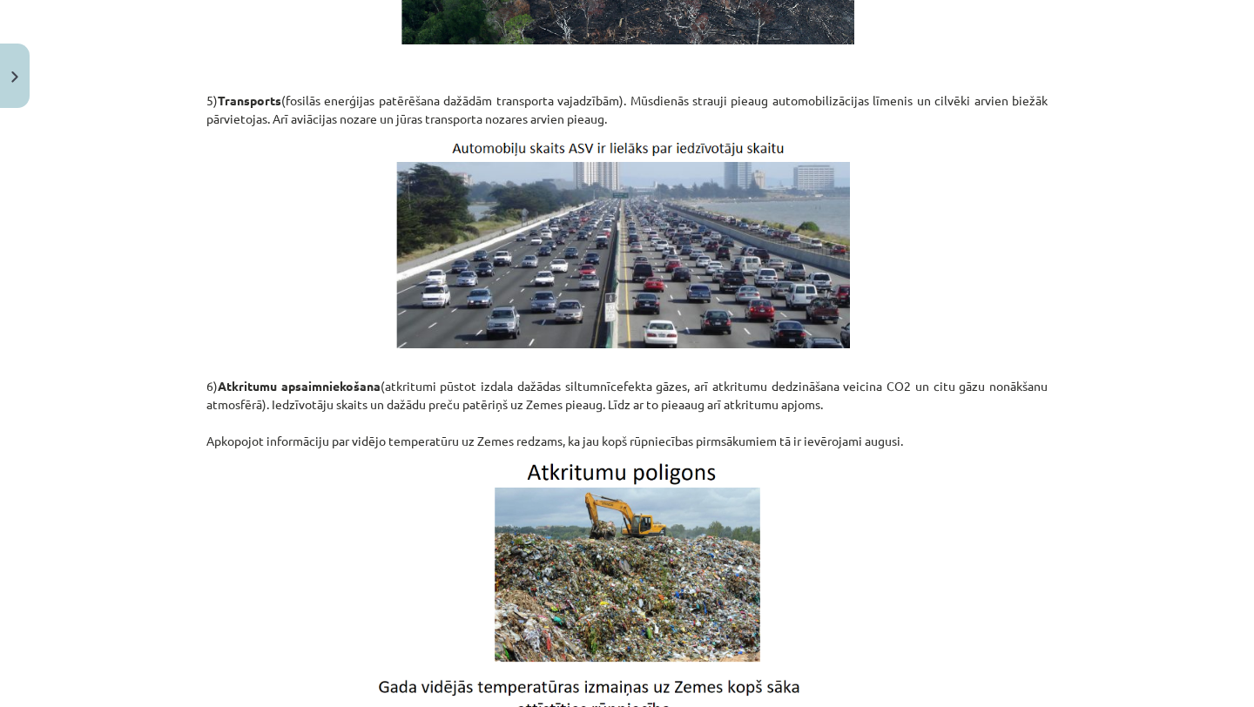
scroll to position [2310, 0]
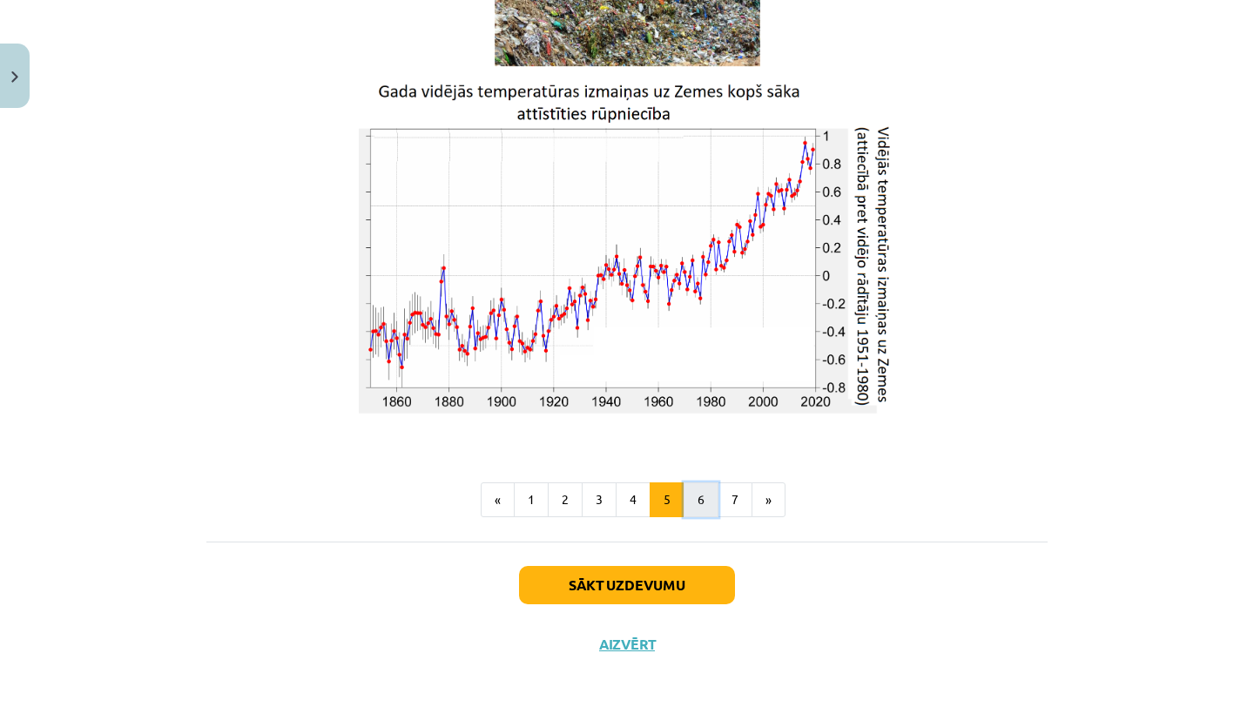
click at [704, 504] on button "6" at bounding box center [701, 499] width 35 height 35
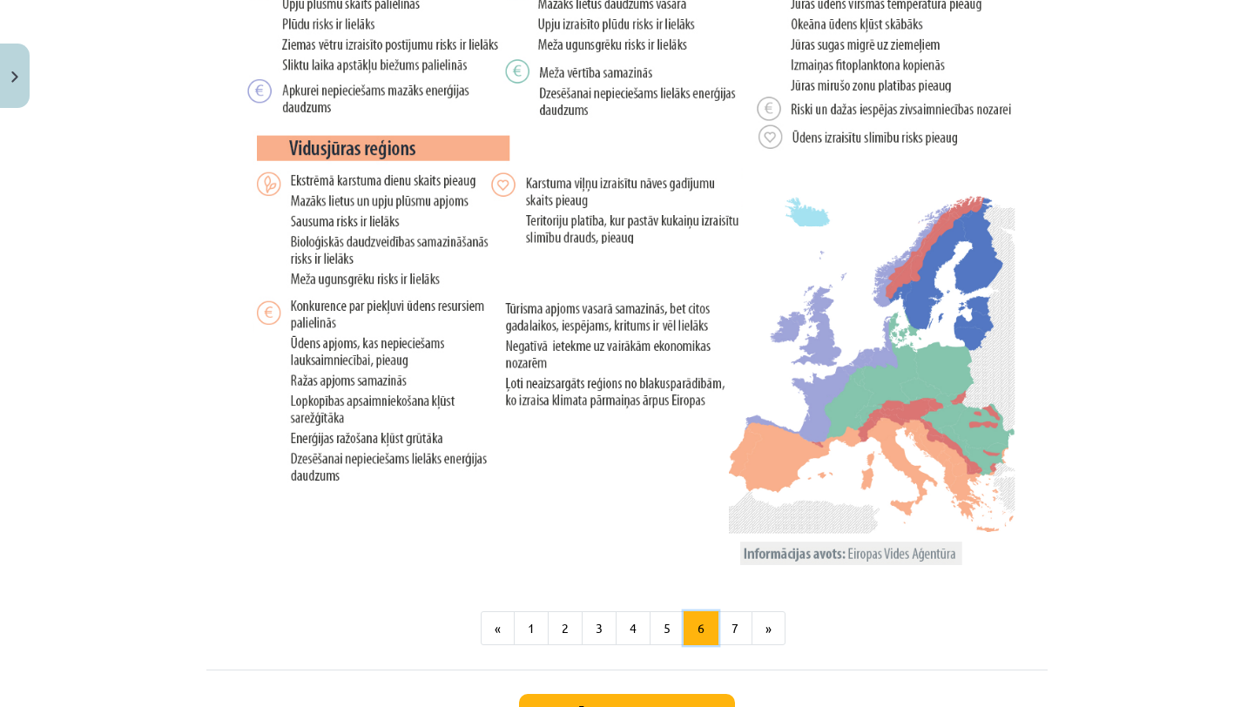
scroll to position [3349, 0]
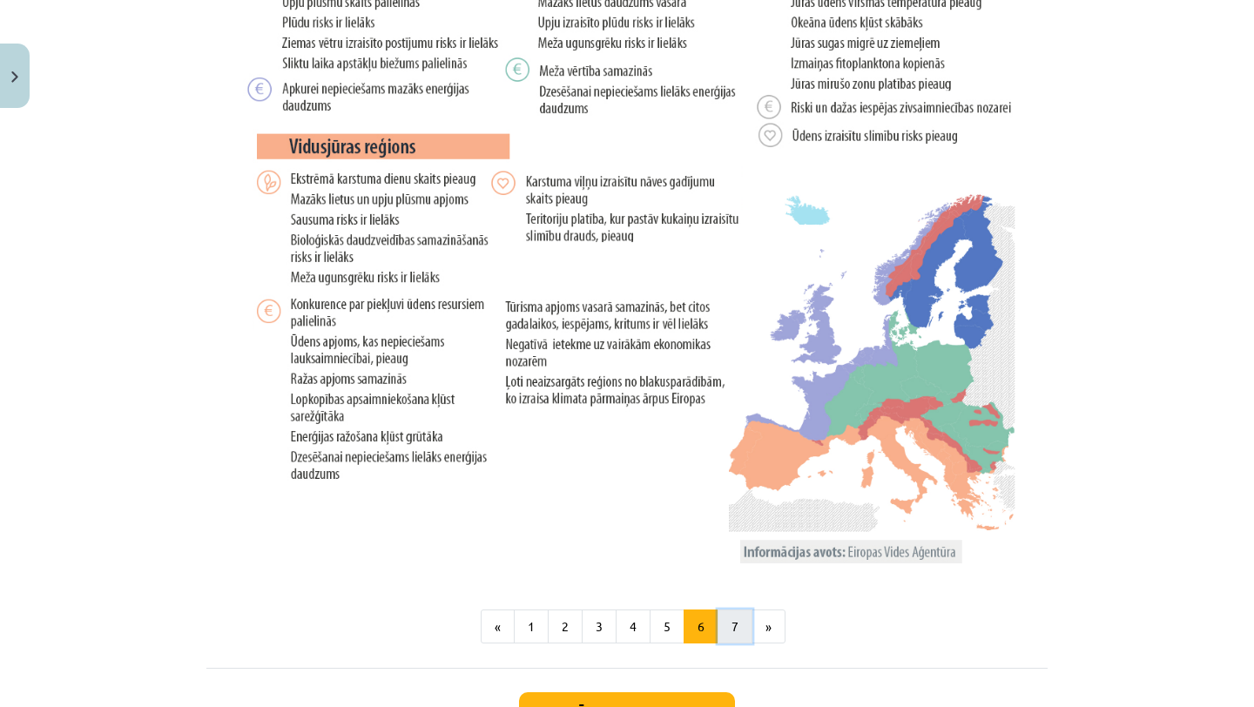
click at [741, 630] on button "7" at bounding box center [734, 627] width 35 height 35
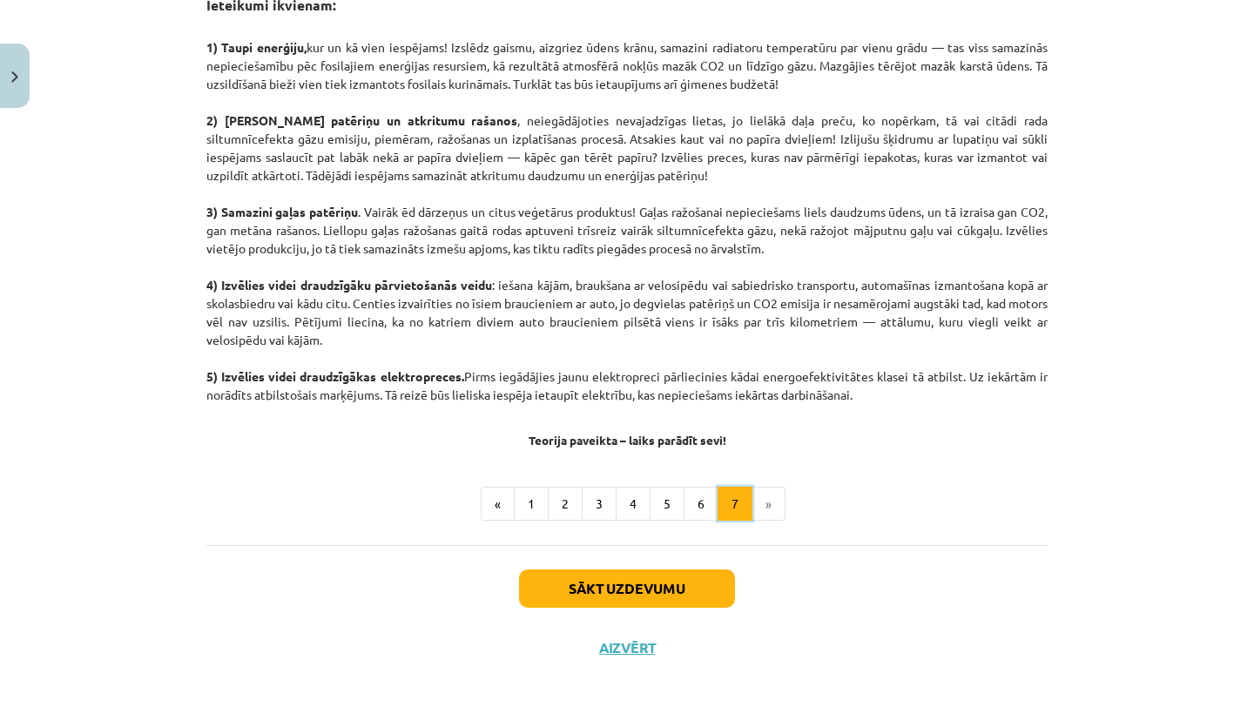
scroll to position [866, 0]
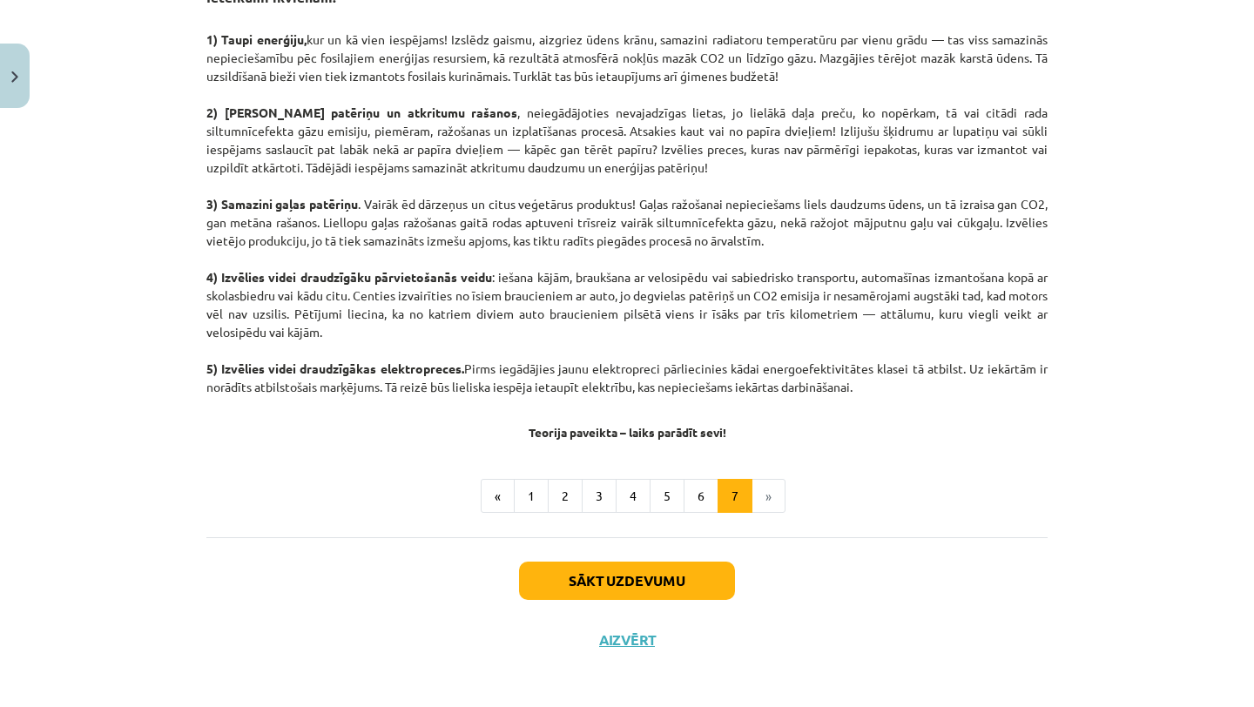
click at [758, 491] on li "»" at bounding box center [768, 496] width 33 height 35
click at [677, 580] on button "Sākt uzdevumu" at bounding box center [627, 581] width 216 height 38
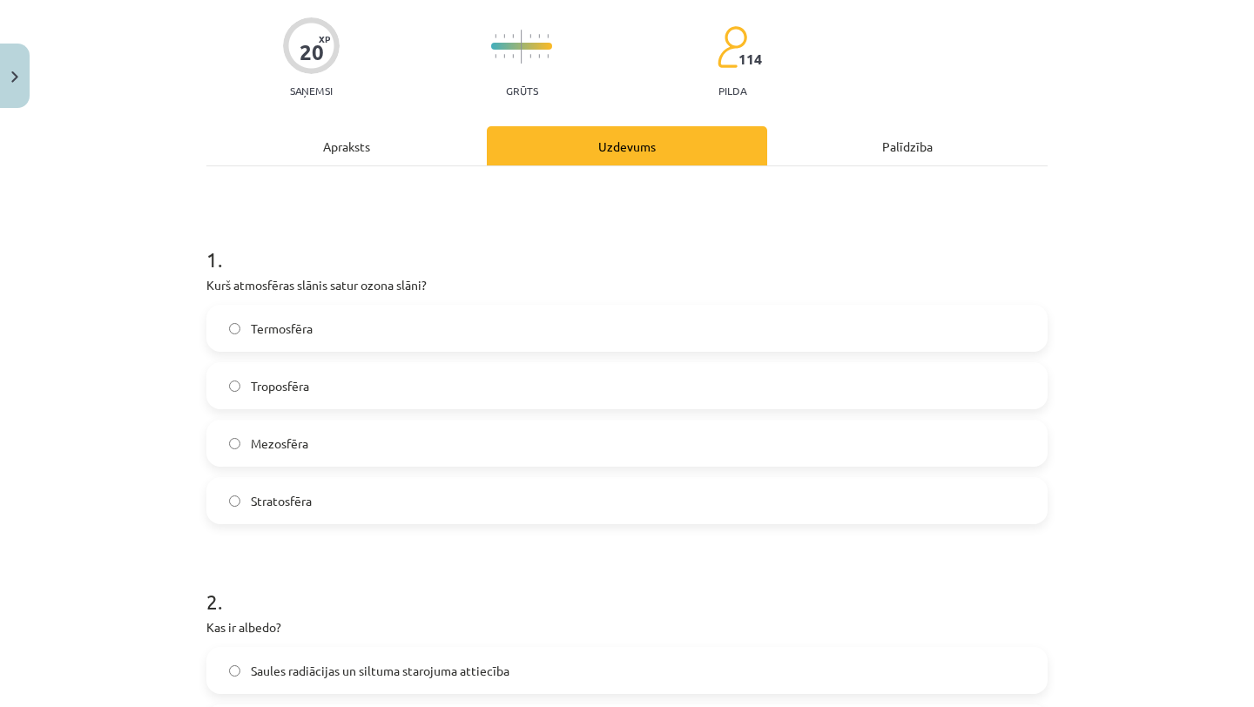
scroll to position [133, 0]
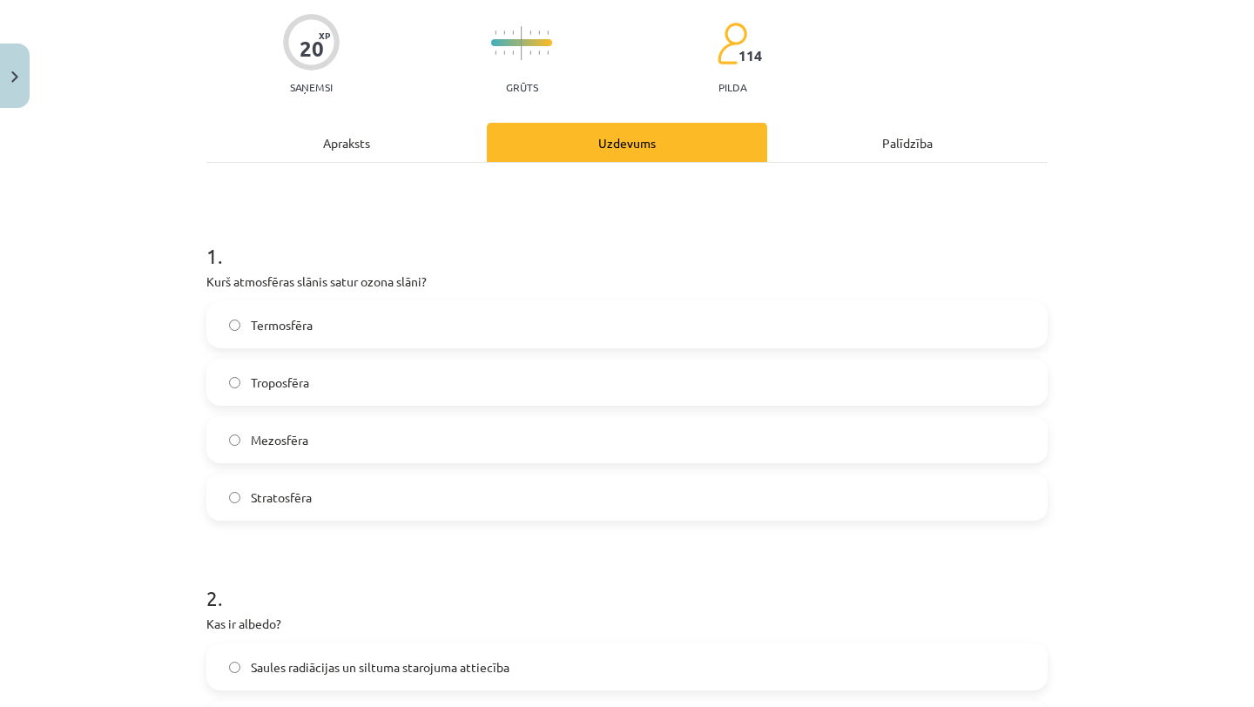
click at [533, 510] on label "Stratosfēra" at bounding box center [627, 497] width 838 height 44
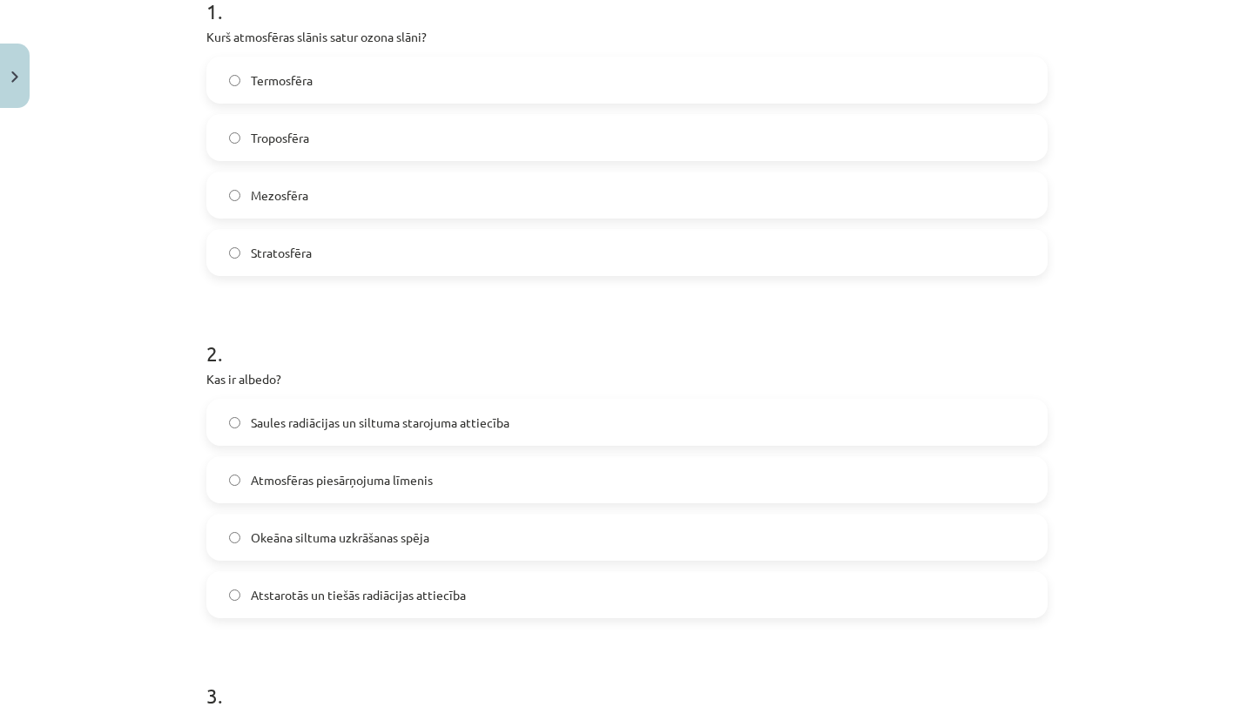
scroll to position [384, 0]
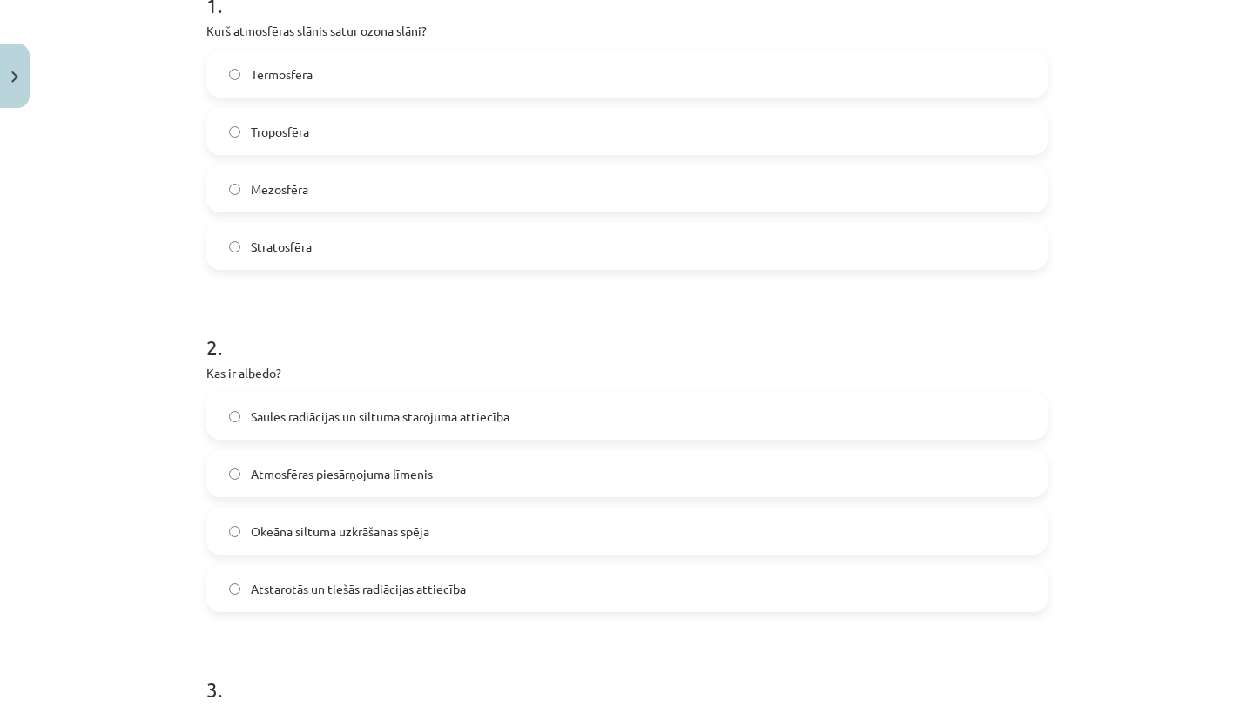
click at [529, 595] on label "Atstarotās un tiešās radiācijas attiecība" at bounding box center [627, 589] width 838 height 44
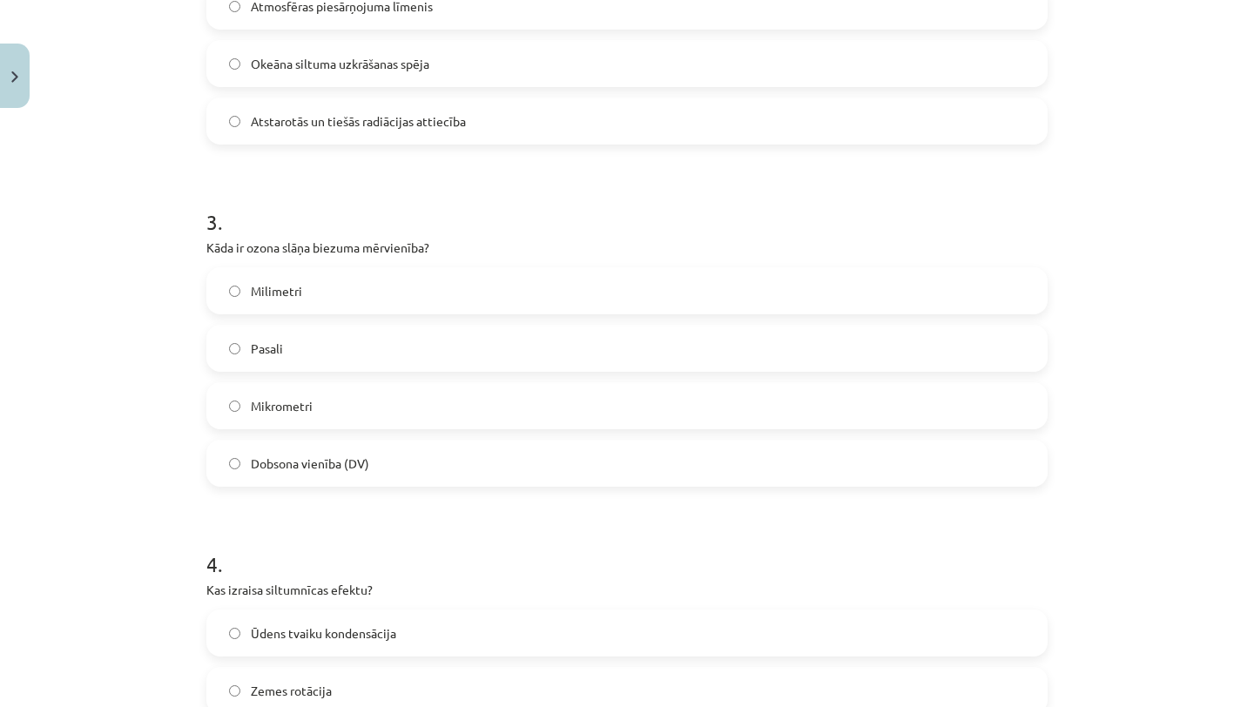
scroll to position [856, 0]
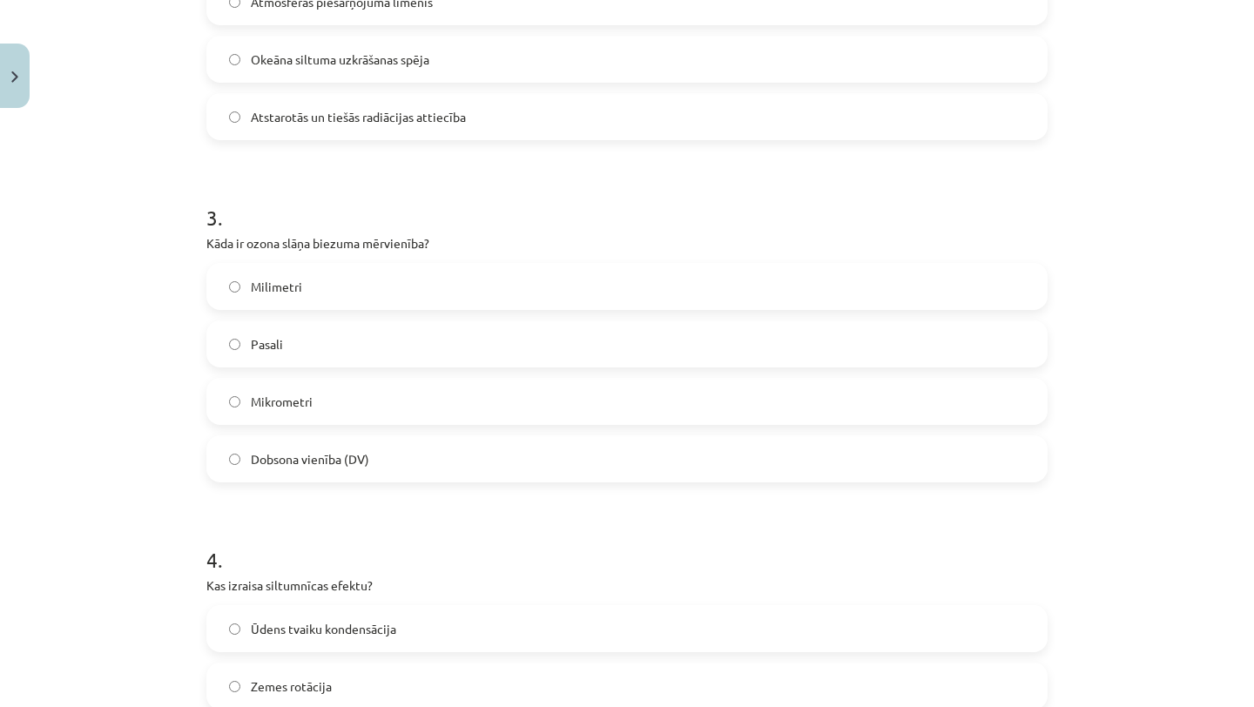
click at [484, 447] on label "Dobsona vienība (DV)" at bounding box center [627, 459] width 838 height 44
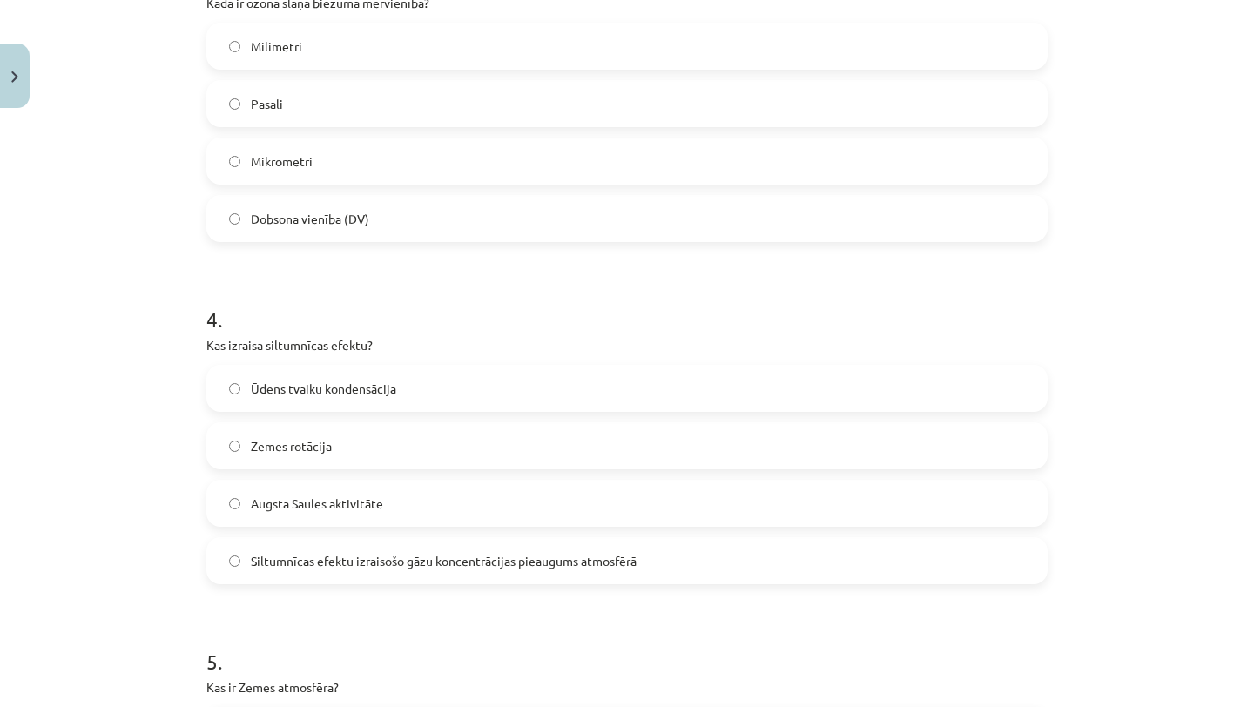
scroll to position [1106, 0]
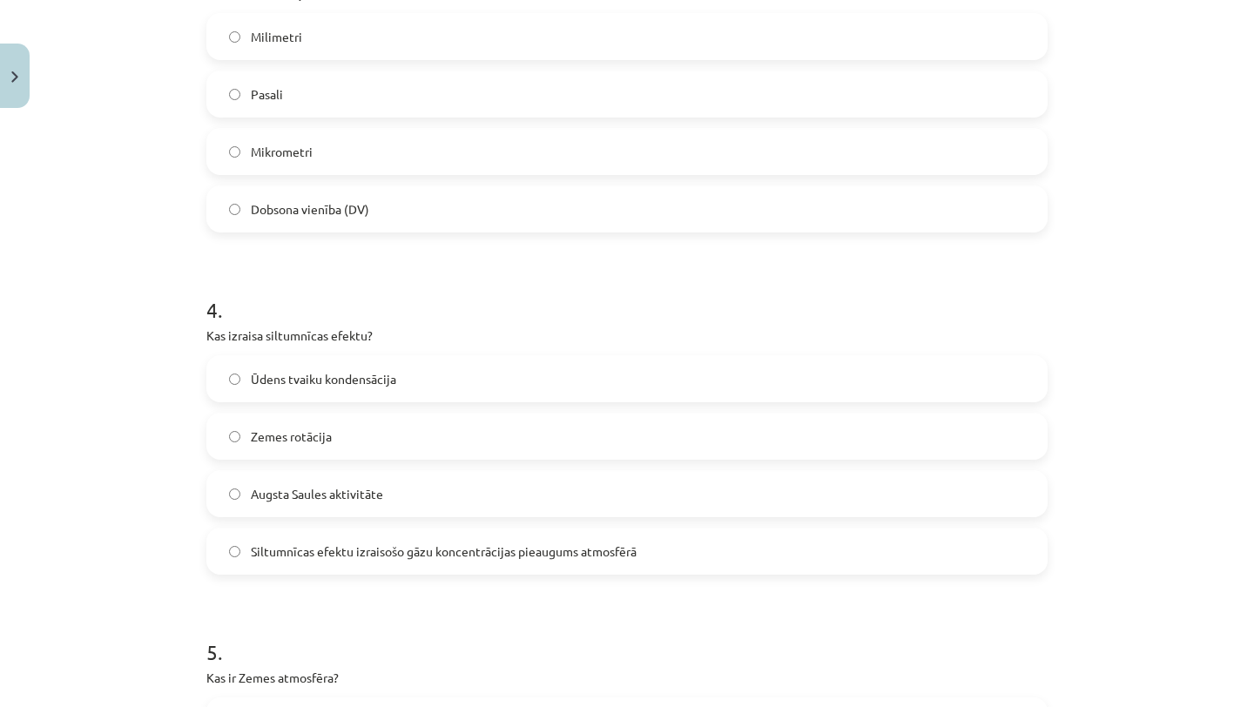
click at [482, 543] on span "Siltumnīcas efektu izraisošo gāzu koncentrācijas pieaugums atmosfērā" at bounding box center [444, 551] width 386 height 18
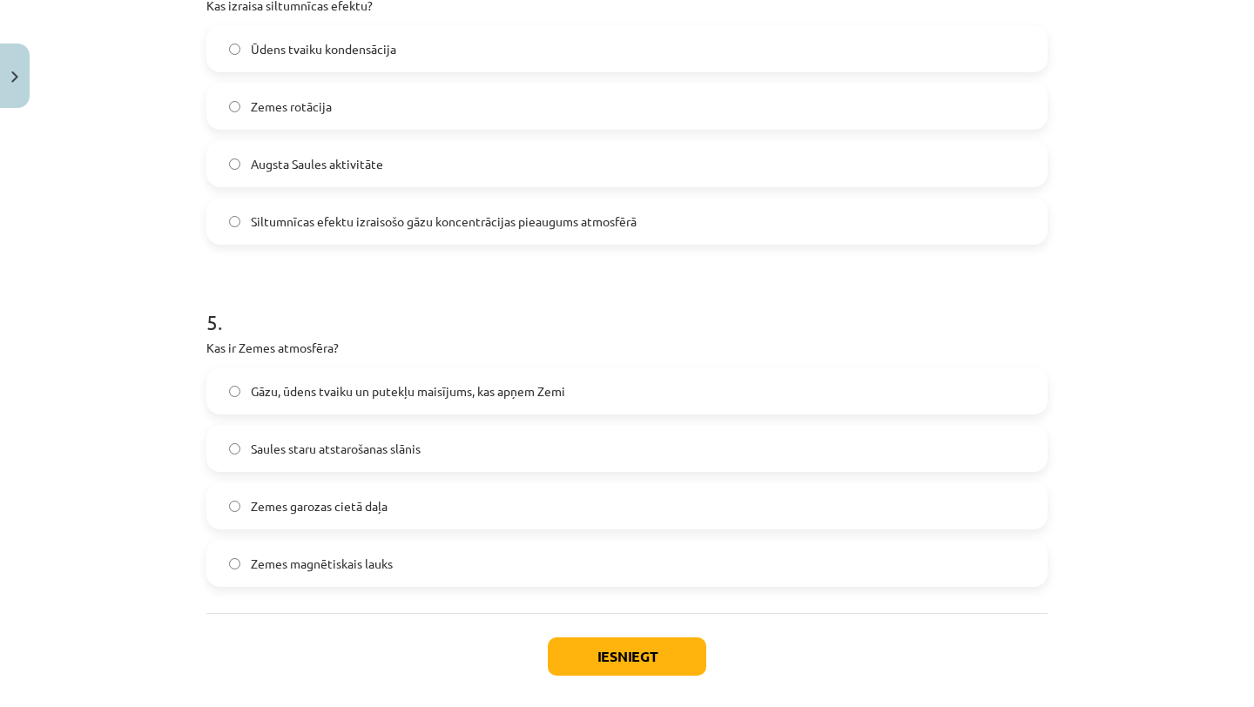
scroll to position [1443, 0]
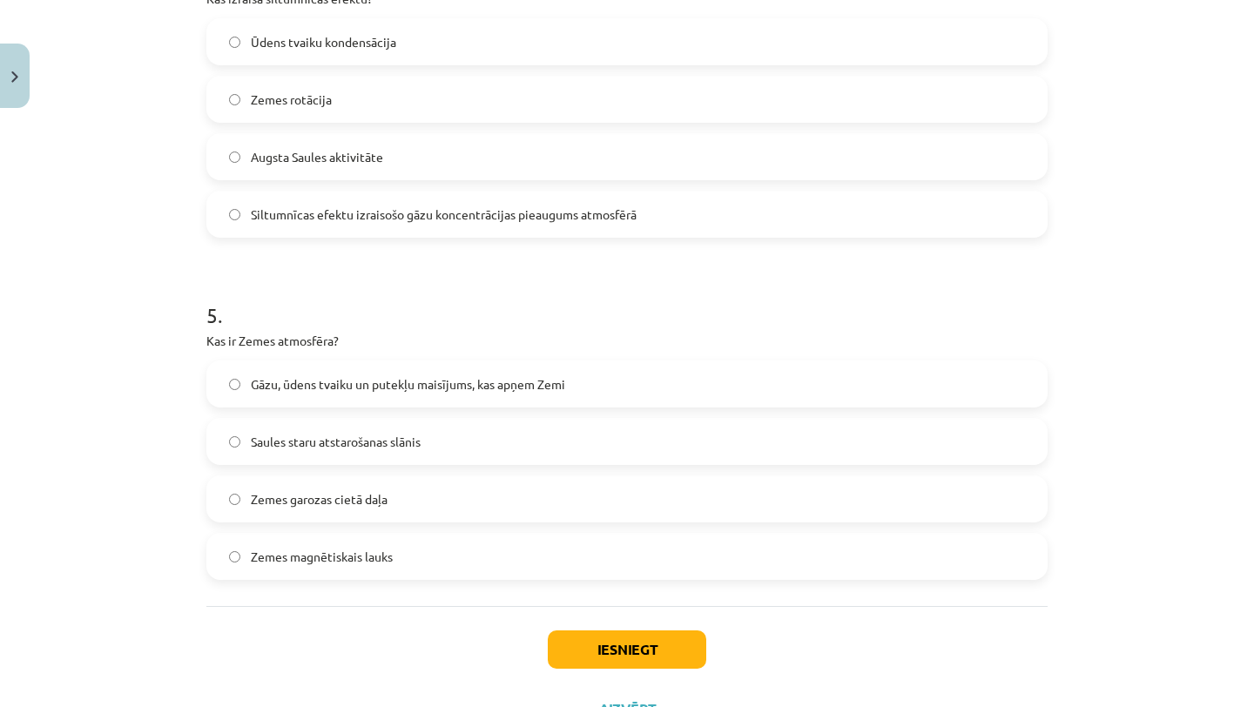
click at [533, 397] on label "Gāzu, ūdens tvaiku un putekļu maisījums, kas apņem Zemi" at bounding box center [627, 384] width 838 height 44
click at [583, 655] on button "Iesniegt" at bounding box center [627, 649] width 158 height 38
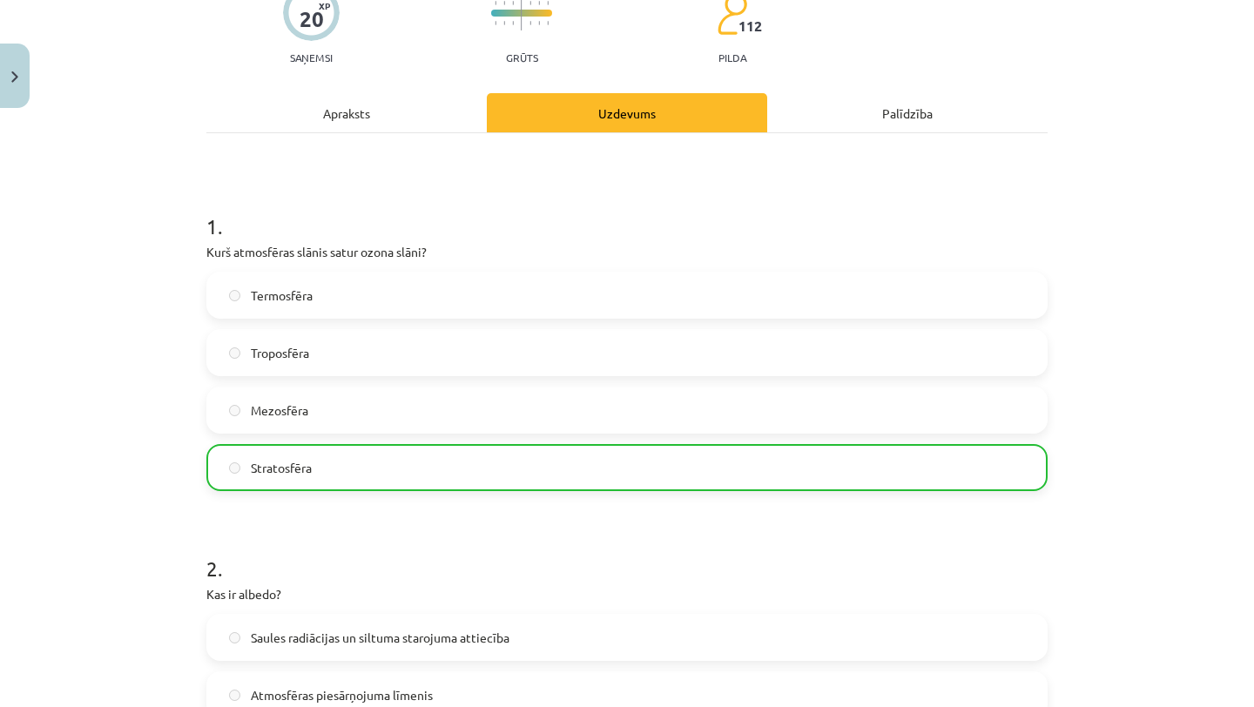
scroll to position [0, 0]
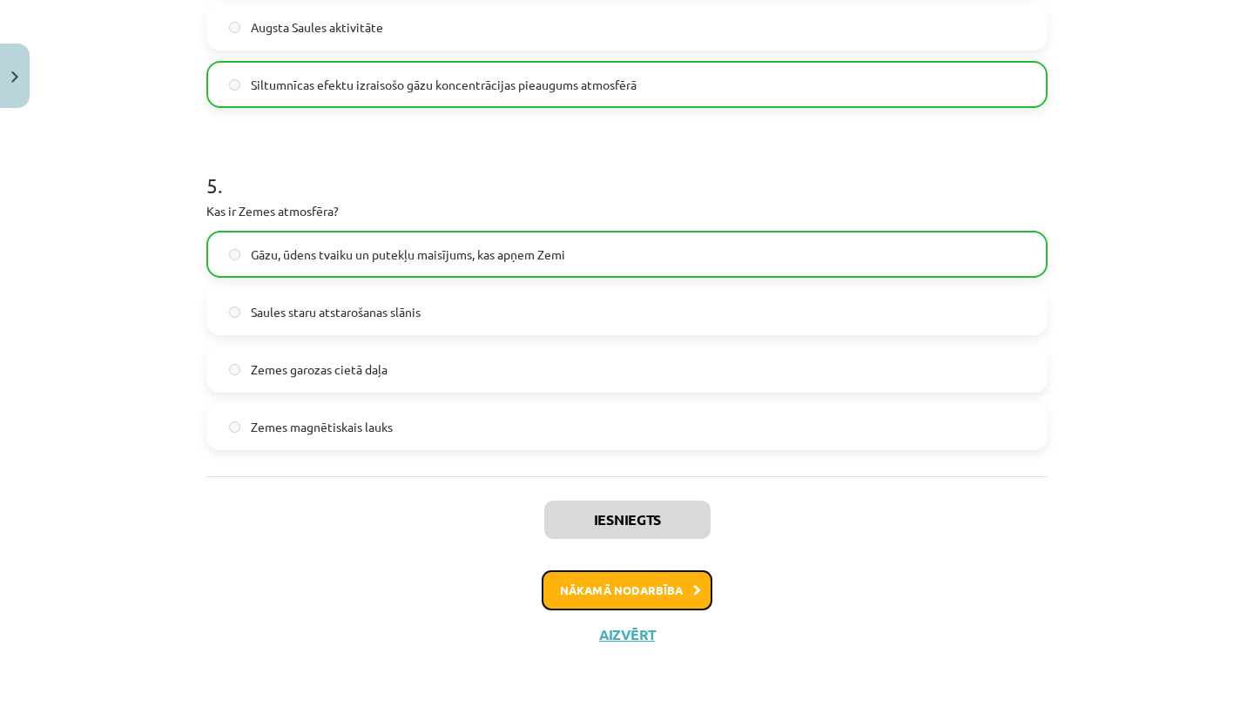
click at [623, 583] on button "Nākamā nodarbība" at bounding box center [627, 590] width 171 height 40
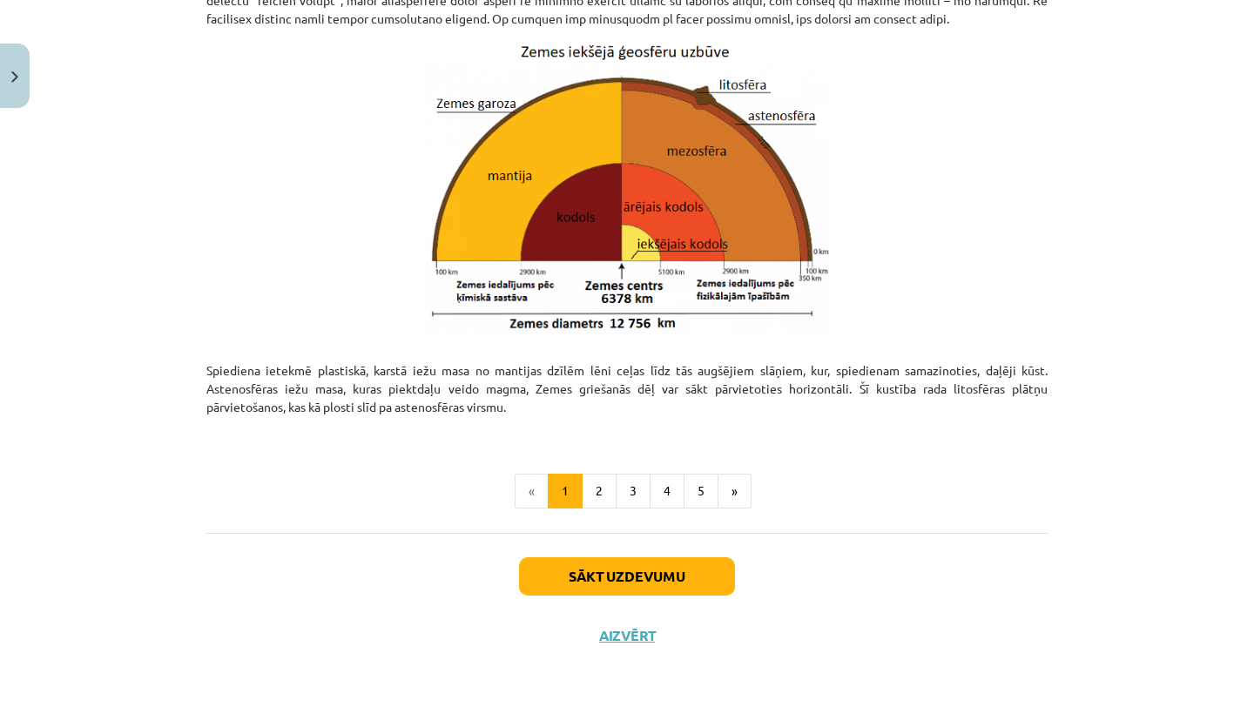
scroll to position [1754, 0]
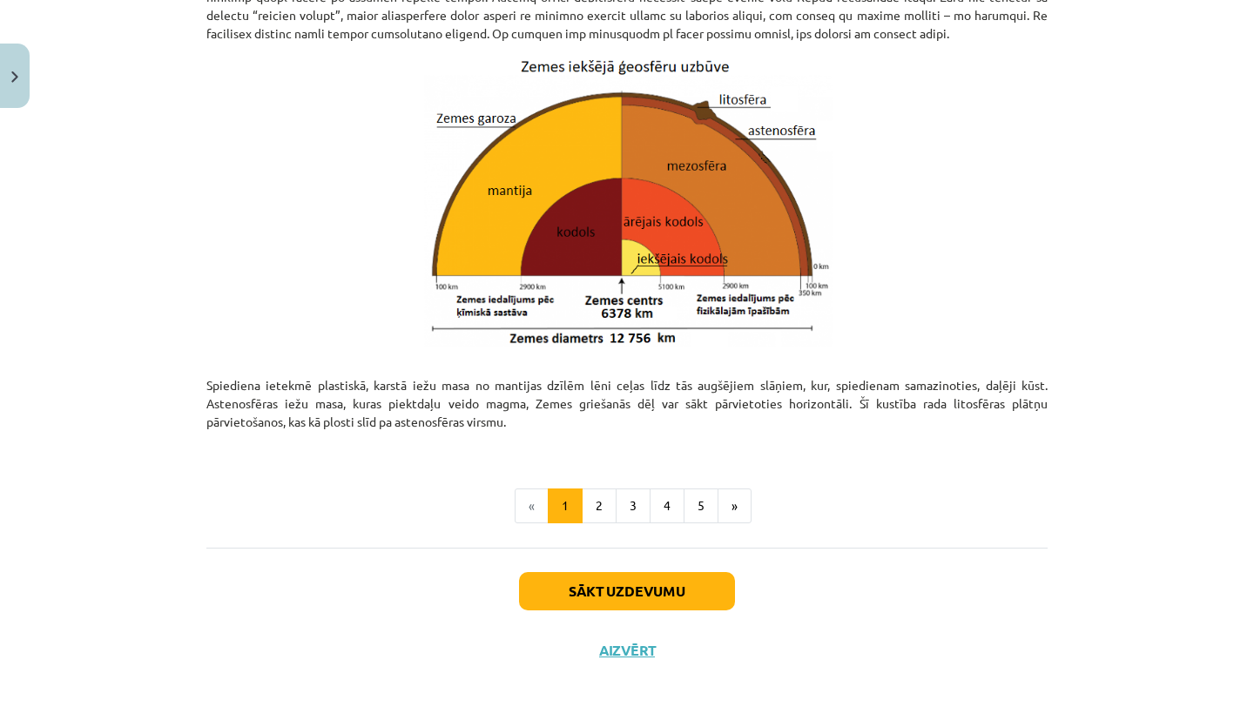
click at [608, 515] on button "2" at bounding box center [599, 505] width 35 height 35
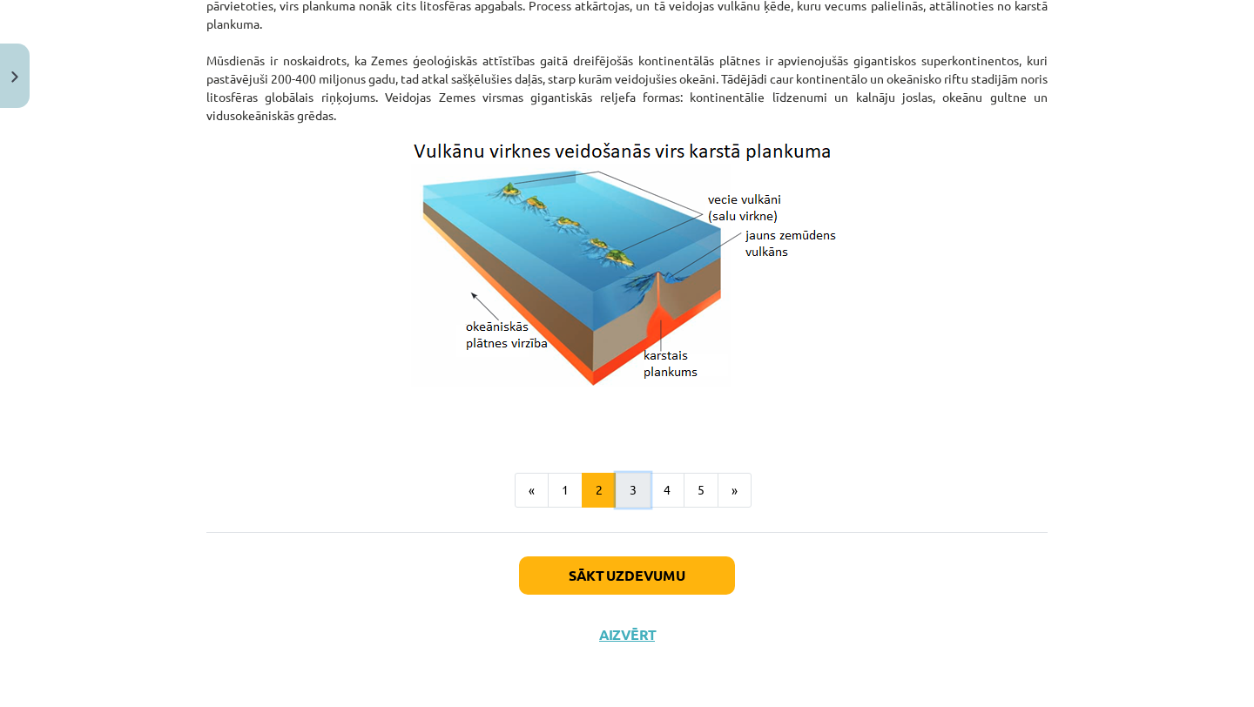
click at [634, 494] on button "3" at bounding box center [633, 490] width 35 height 35
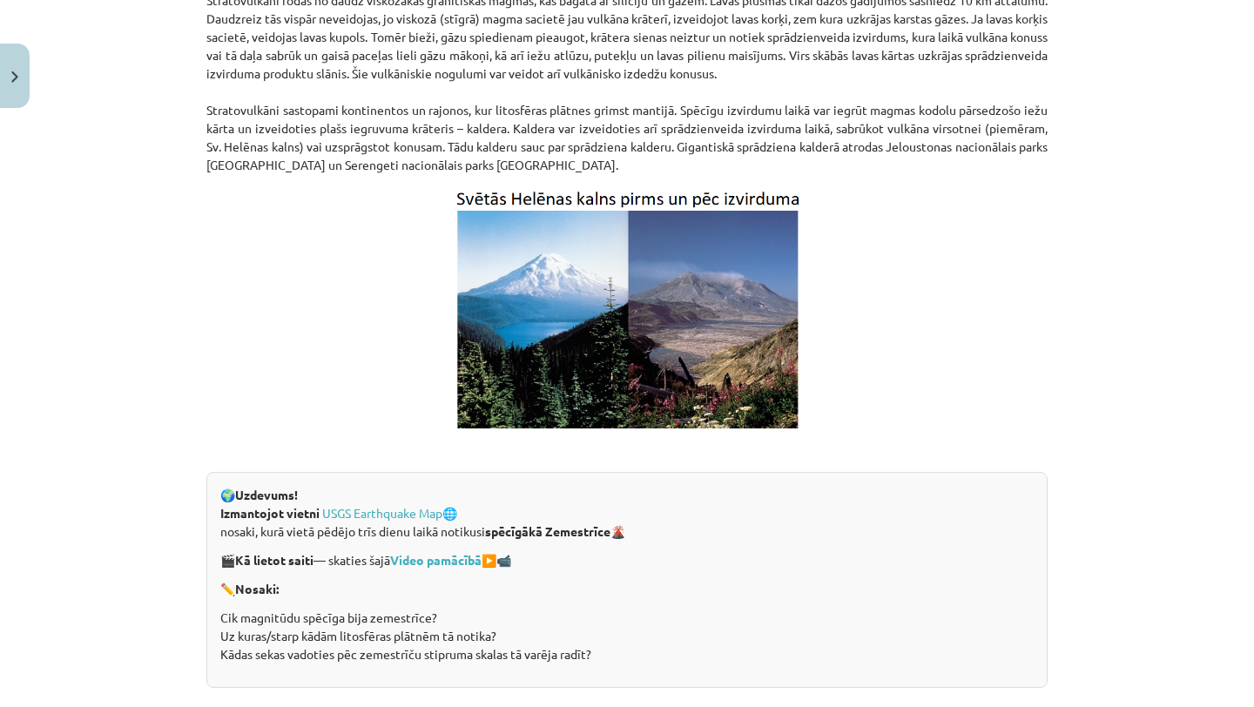
scroll to position [3276, 0]
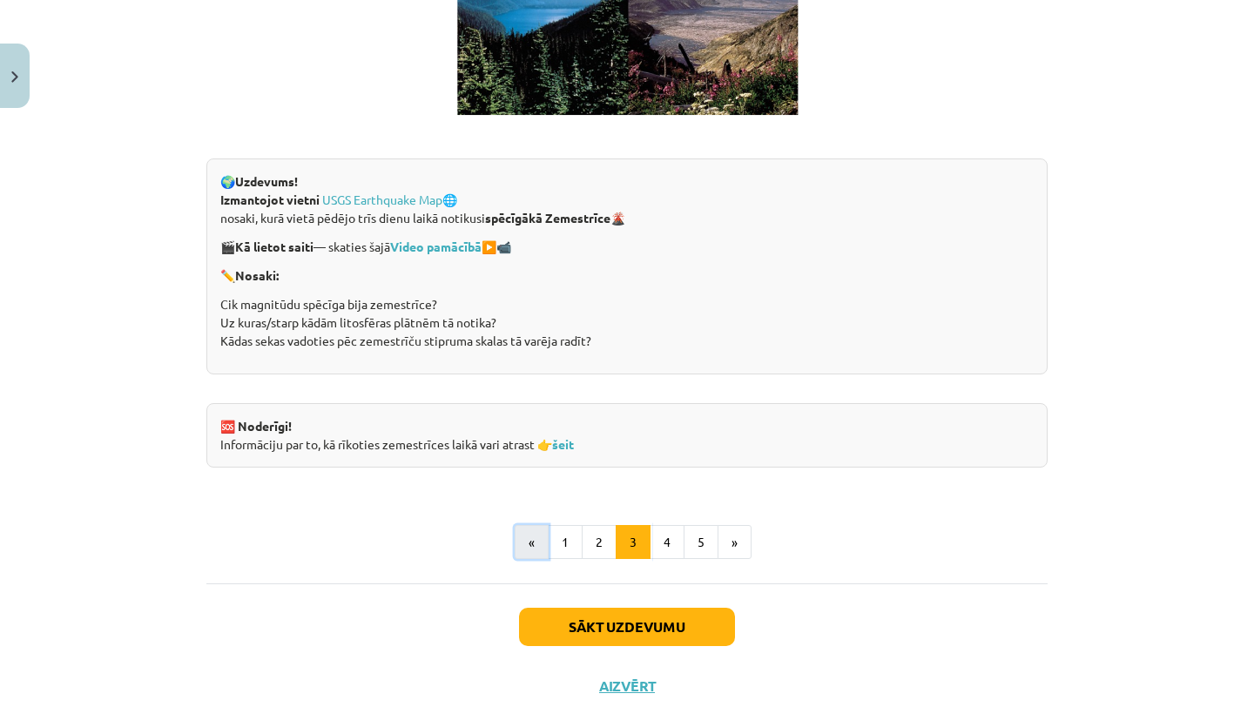
click at [529, 551] on button "«" at bounding box center [532, 542] width 34 height 35
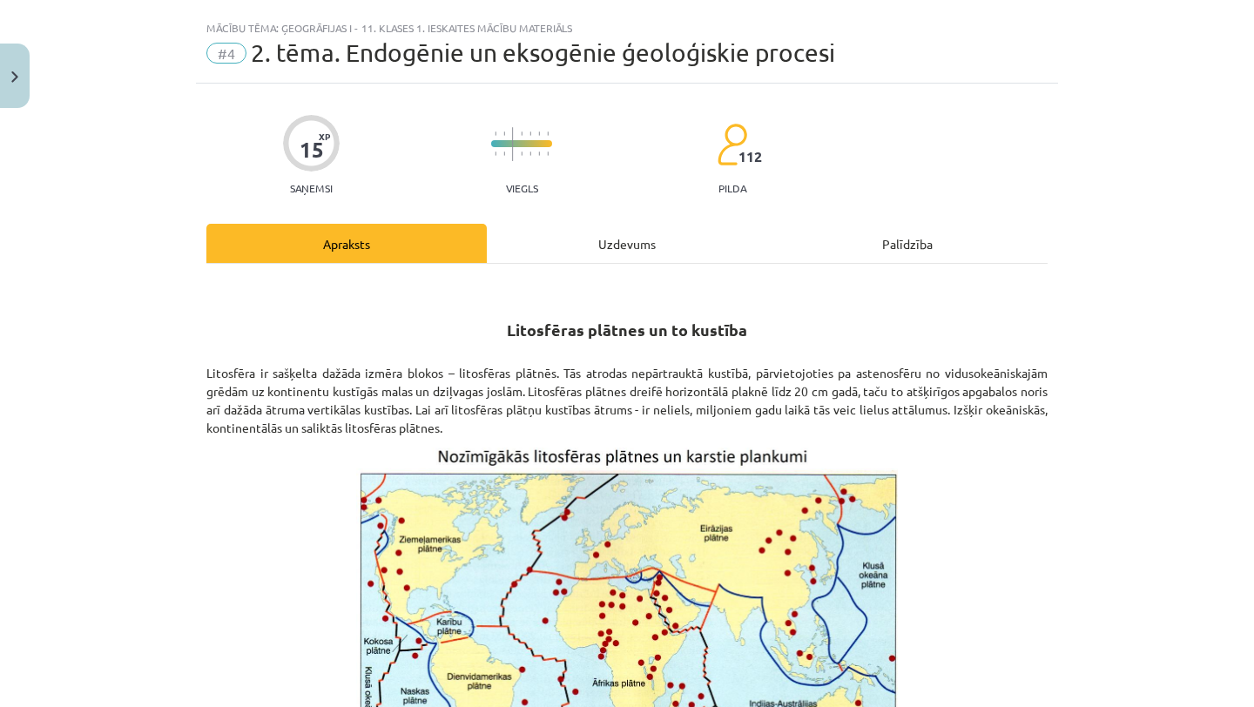
scroll to position [0, 0]
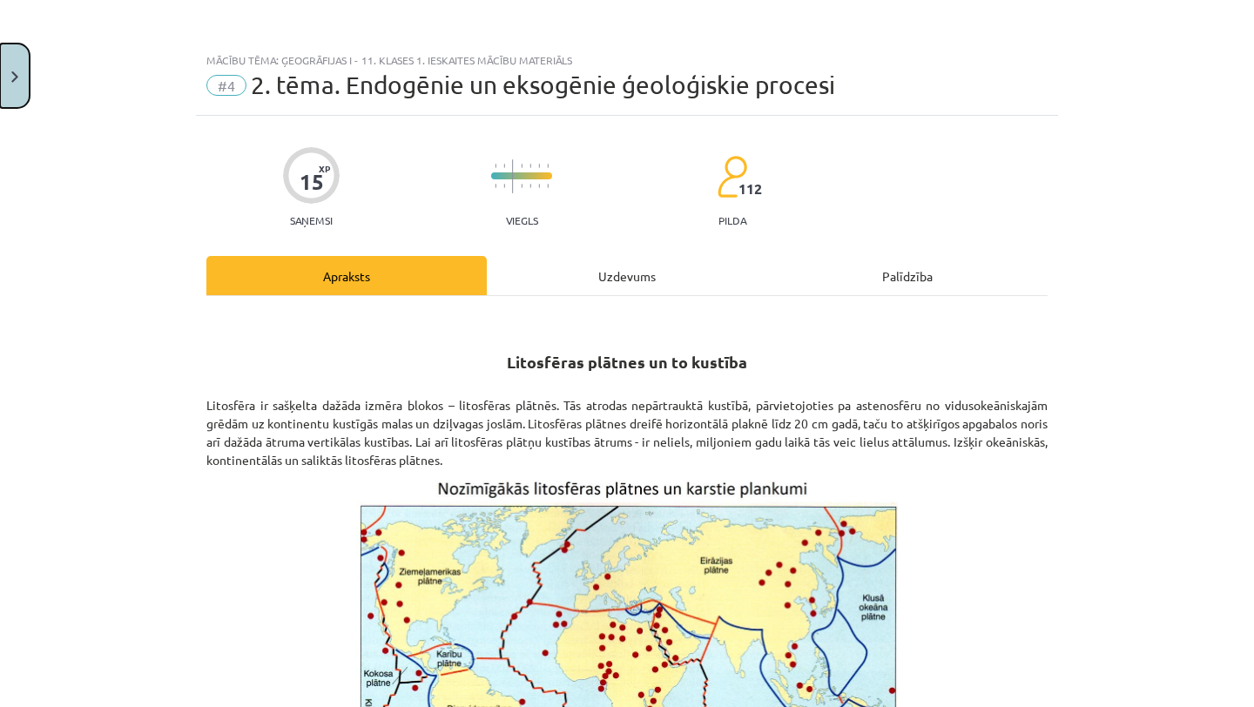
click at [12, 82] on img "Close" at bounding box center [14, 76] width 7 height 11
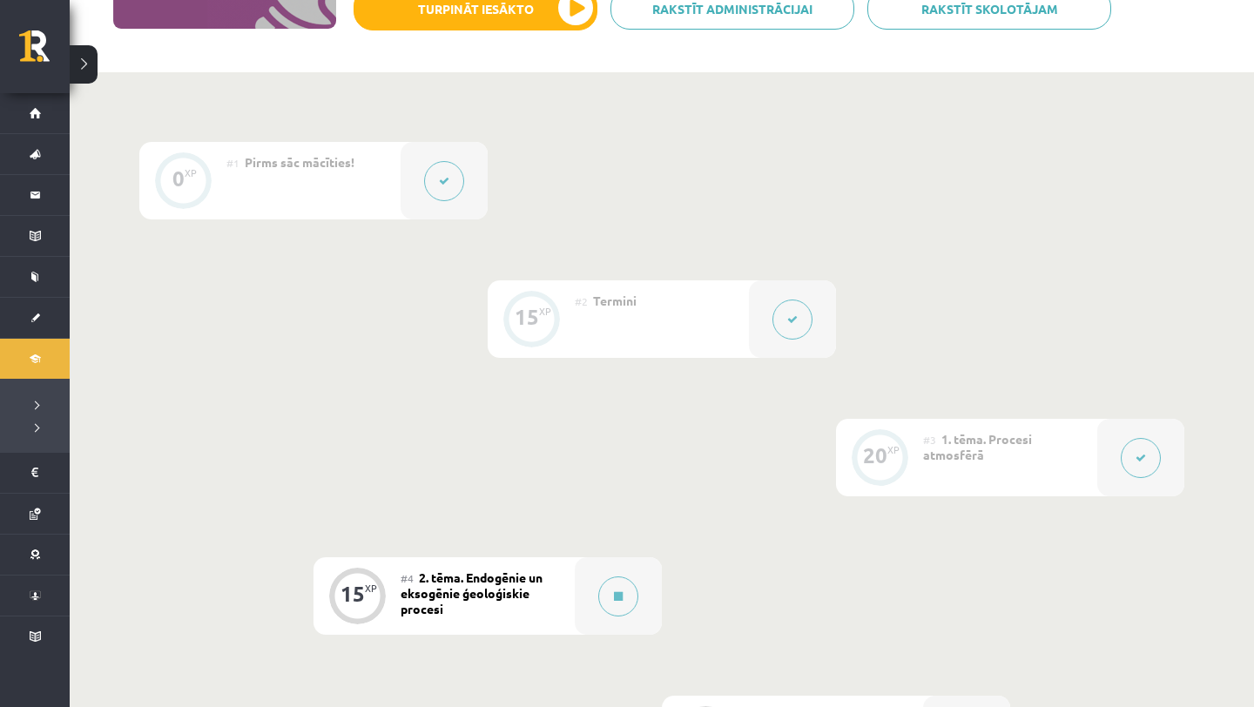
click at [1078, 448] on div "#3 1. tēma. Procesi atmosfērā" at bounding box center [1010, 457] width 174 height 77
click at [1146, 460] on button at bounding box center [1141, 458] width 40 height 40
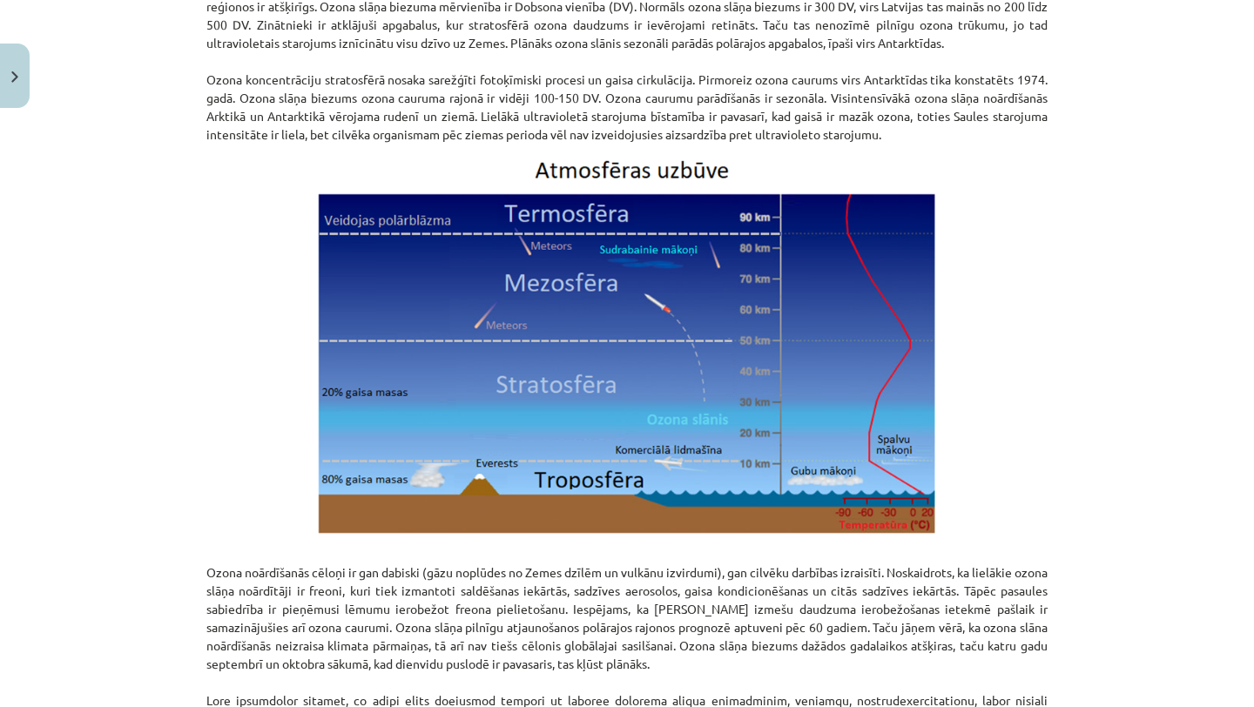
scroll to position [2193, 0]
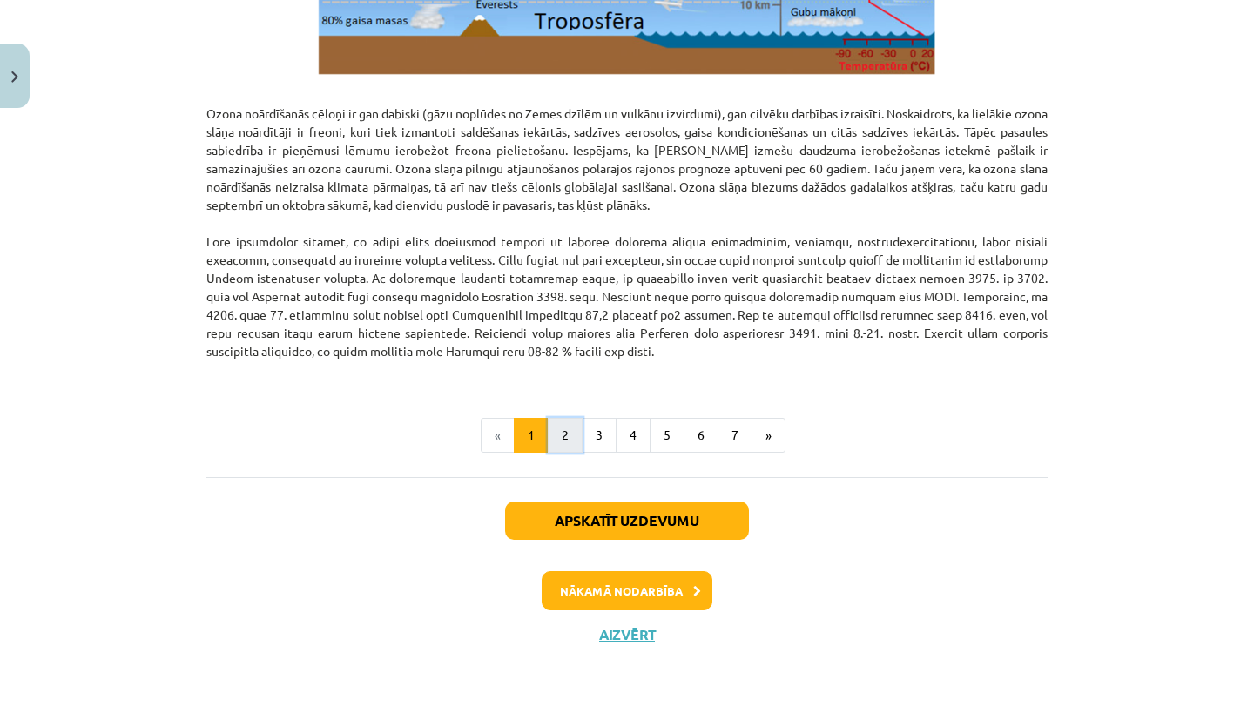
click at [572, 437] on button "2" at bounding box center [565, 435] width 35 height 35
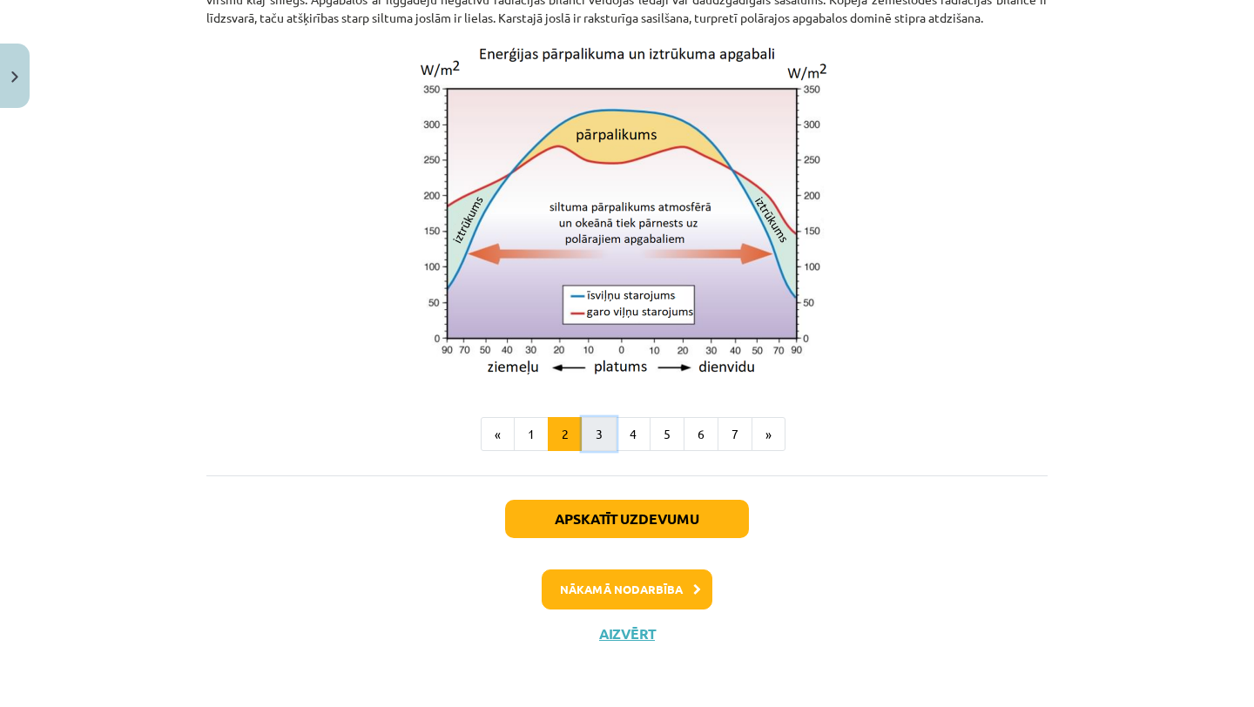
click at [598, 436] on button "3" at bounding box center [599, 434] width 35 height 35
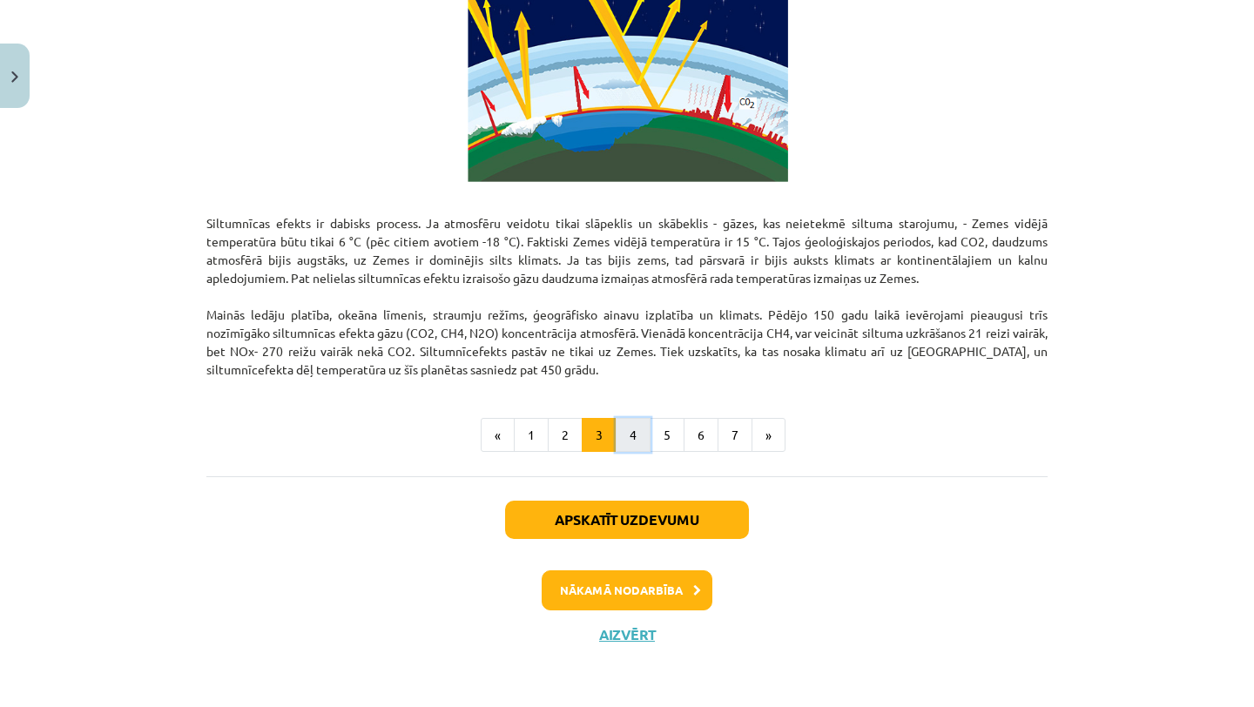
click at [627, 439] on button "4" at bounding box center [633, 435] width 35 height 35
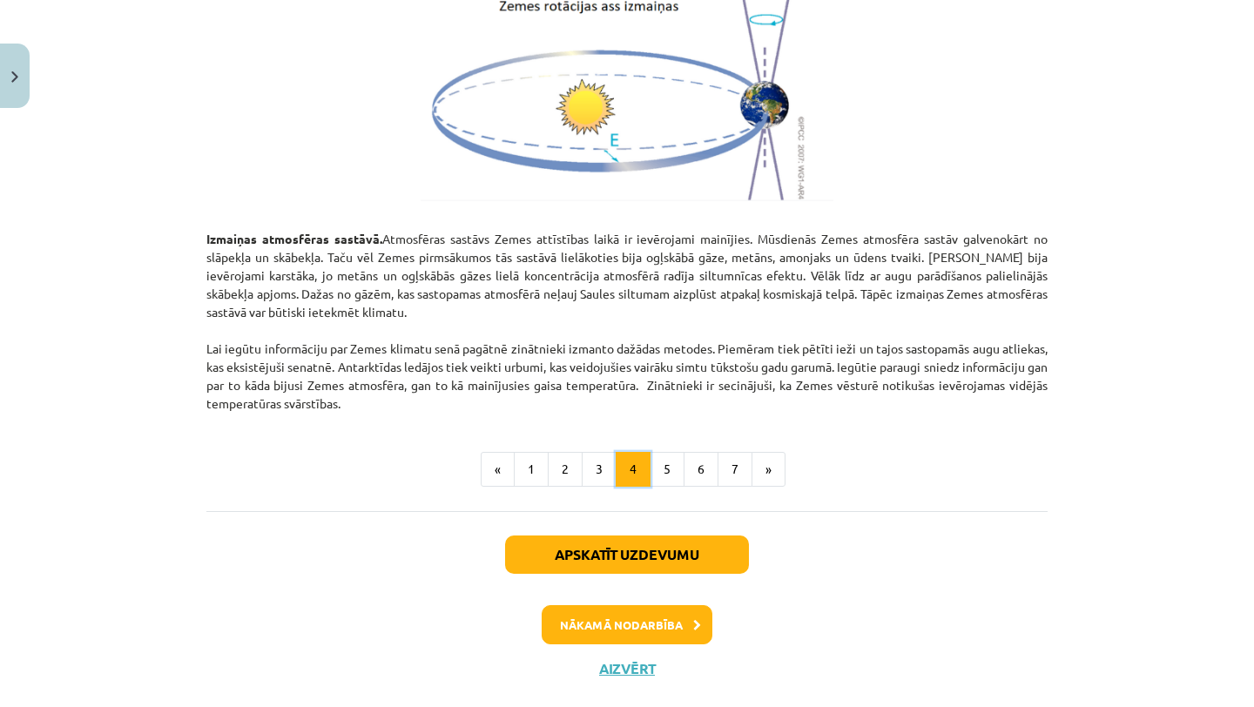
scroll to position [2003, 0]
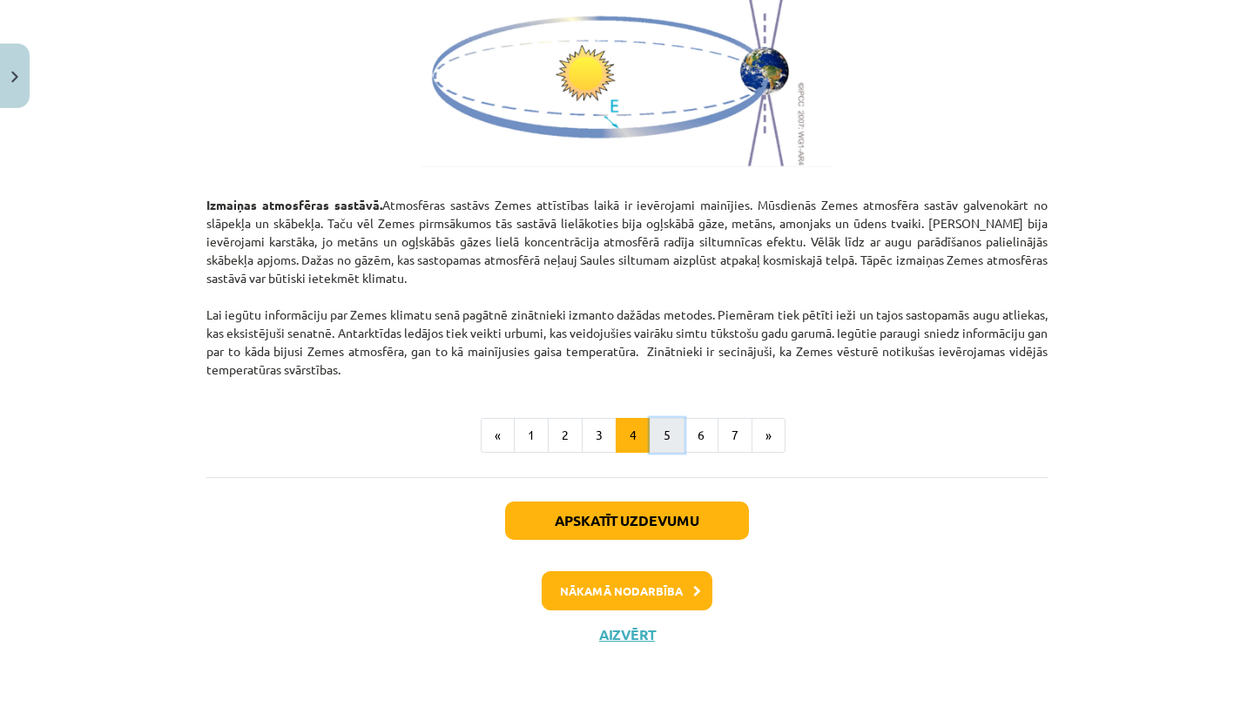
click at [667, 439] on button "5" at bounding box center [667, 435] width 35 height 35
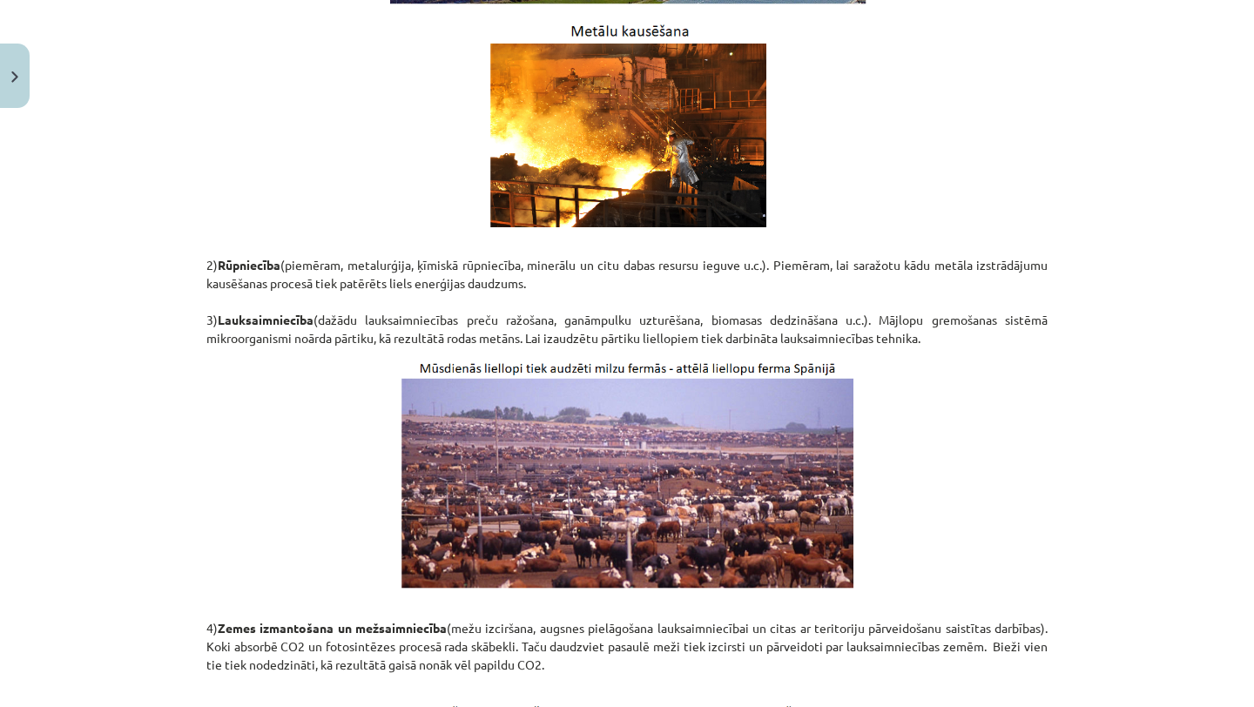
scroll to position [1294, 0]
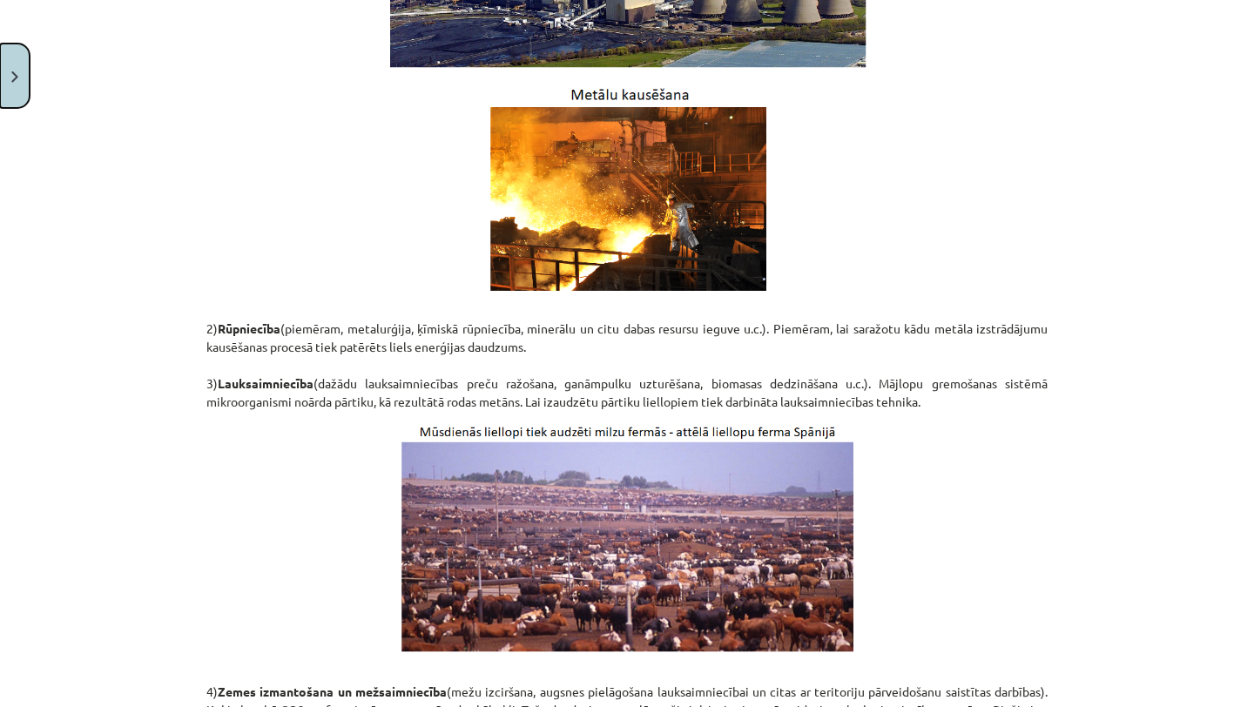
click at [15, 84] on button "Close" at bounding box center [15, 76] width 30 height 64
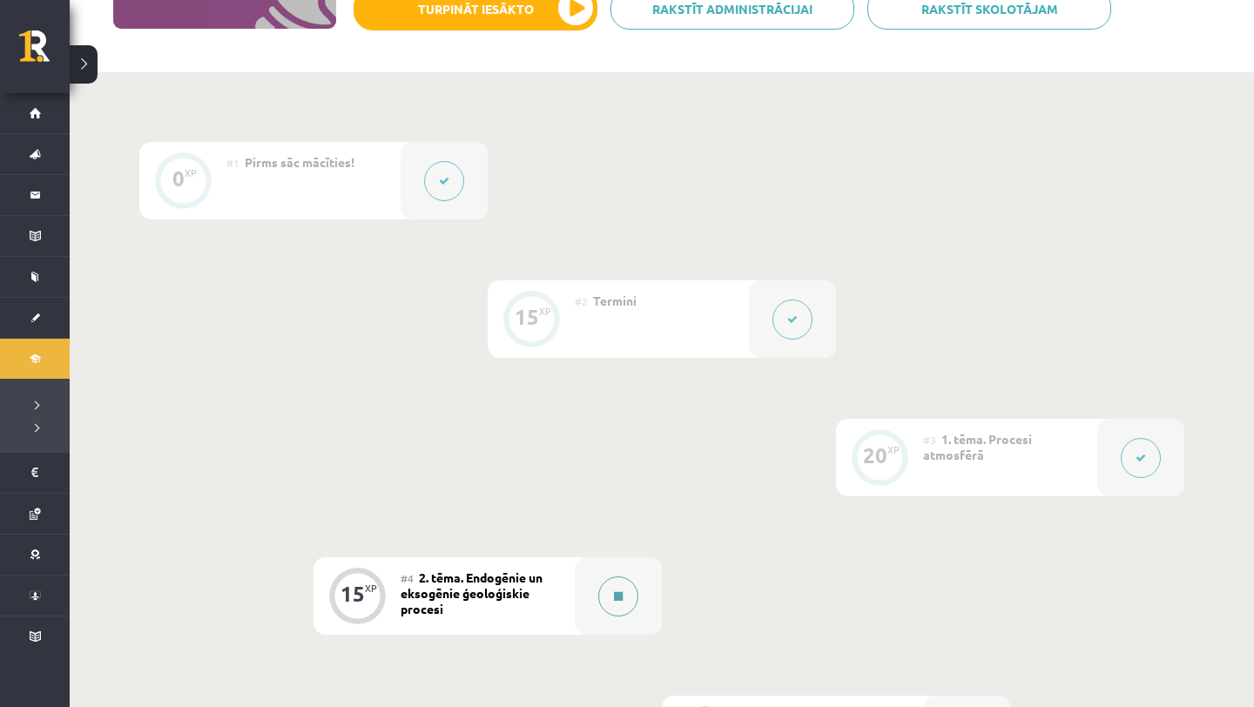
click at [602, 594] on button at bounding box center [618, 596] width 40 height 40
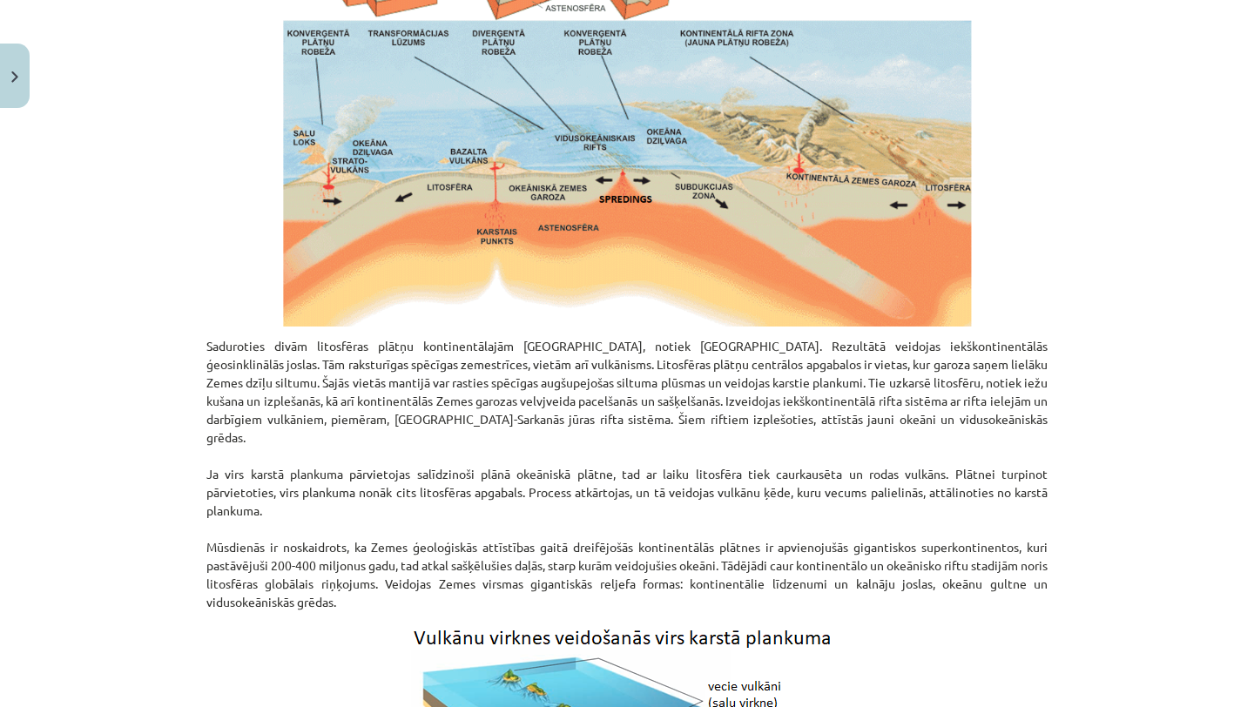
scroll to position [1726, 0]
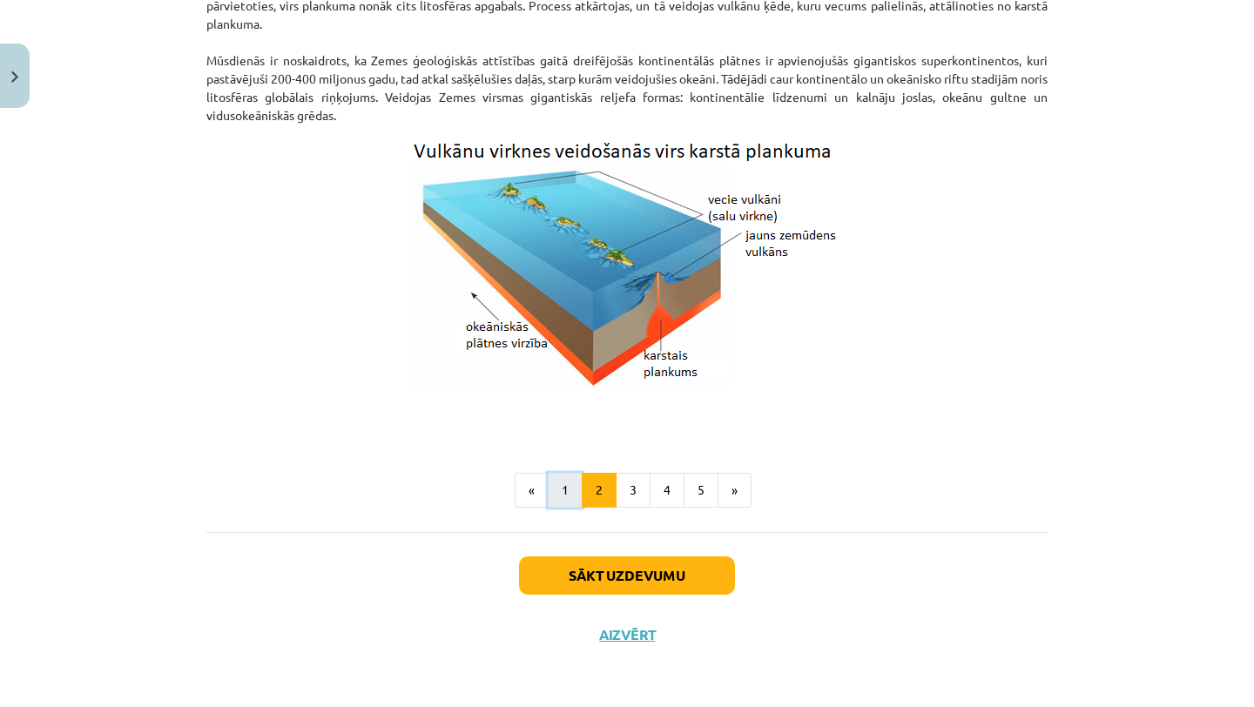
click at [556, 503] on button "1" at bounding box center [565, 490] width 35 height 35
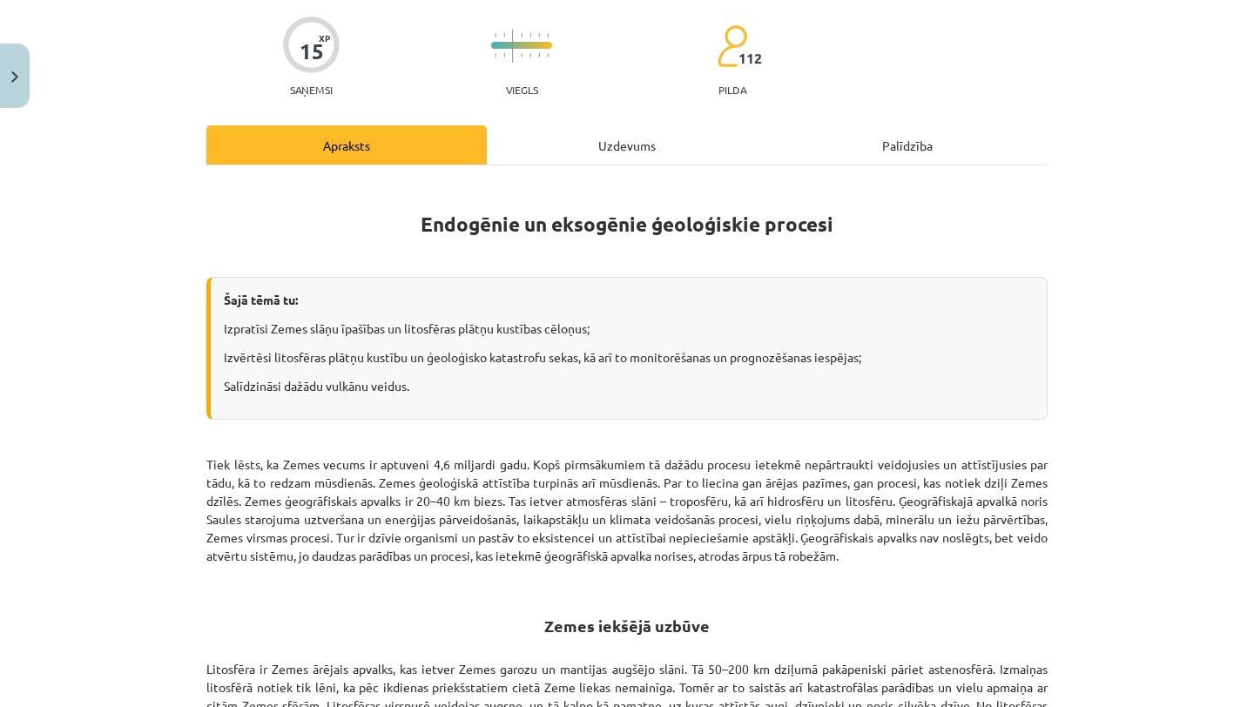
scroll to position [167, 0]
